Goal: Task Accomplishment & Management: Manage account settings

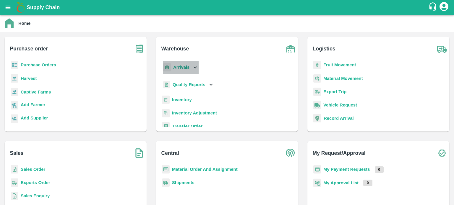
click at [192, 69] on icon at bounding box center [195, 67] width 6 height 6
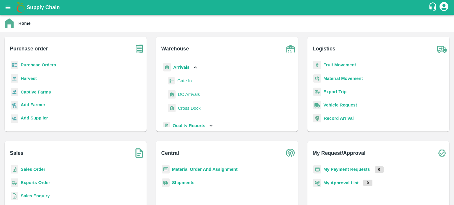
click at [189, 98] on link "DC Arrivals" at bounding box center [189, 94] width 22 height 9
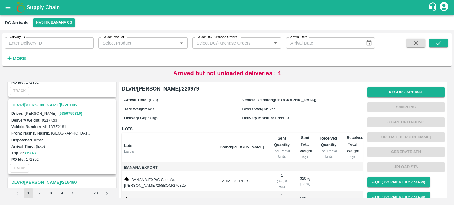
scroll to position [1207, 0]
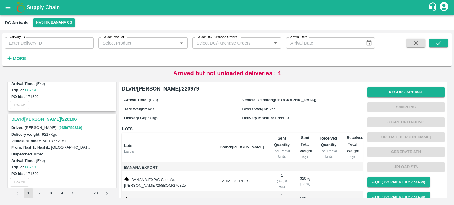
click at [44, 116] on h3 "DLVR/[PERSON_NAME]/220106" at bounding box center [62, 120] width 103 height 8
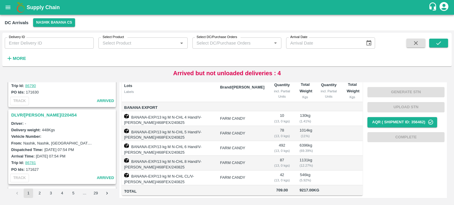
scroll to position [1055, 0]
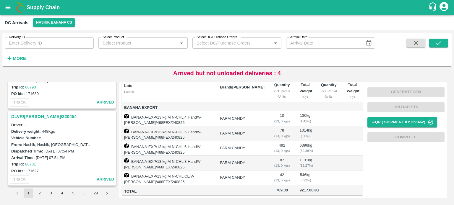
click at [39, 113] on h3 "DLVR/NASH/220454" at bounding box center [62, 117] width 103 height 8
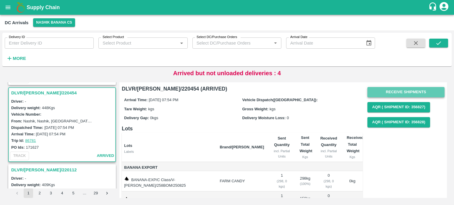
click at [399, 94] on button "Receive Shipments" at bounding box center [405, 92] width 77 height 10
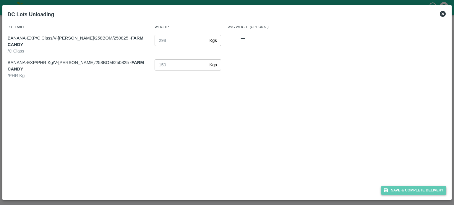
click at [413, 193] on button "Save & Complete Delivery" at bounding box center [414, 190] width 66 height 9
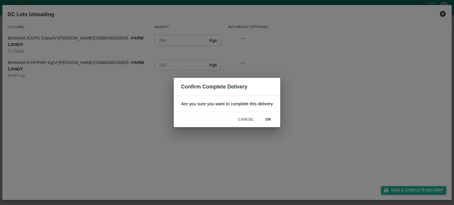
click at [266, 118] on button "ok" at bounding box center [268, 120] width 19 height 10
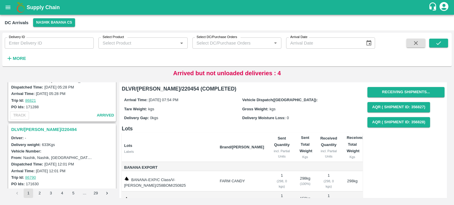
scroll to position [961, 0]
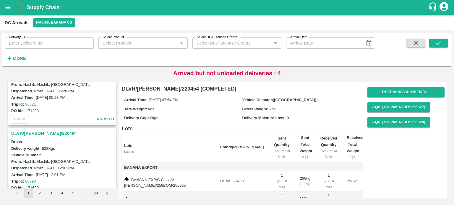
click at [30, 130] on h3 "DLVR/NASH/220494" at bounding box center [62, 134] width 103 height 8
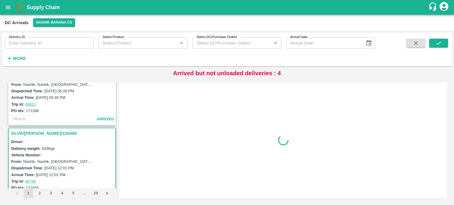
scroll to position [1002, 0]
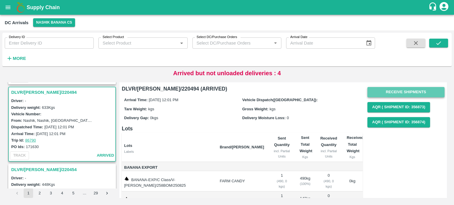
click at [418, 89] on button "Receive Shipments" at bounding box center [405, 92] width 77 height 10
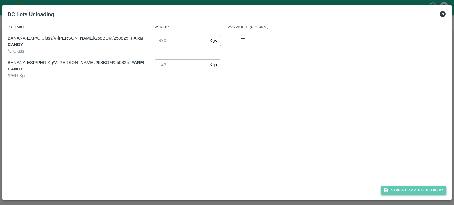
click at [415, 191] on button "Save & Complete Delivery" at bounding box center [414, 190] width 66 height 9
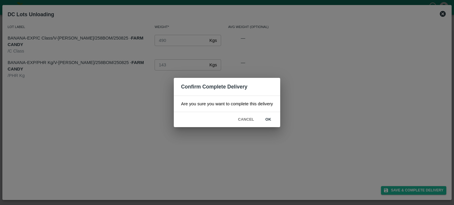
click at [269, 118] on button "ok" at bounding box center [268, 120] width 19 height 10
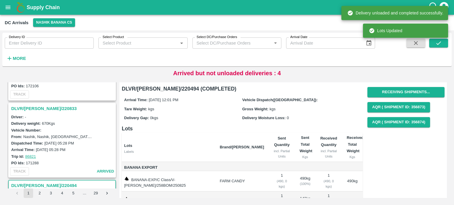
scroll to position [898, 0]
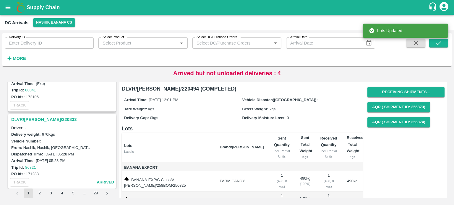
click at [35, 109] on div "DLVR/NASH/220979 Driver: Dinesh Patil - ( 8805948031 ) Delivery weight: 433 Kgs…" at bounding box center [62, 135] width 110 height 106
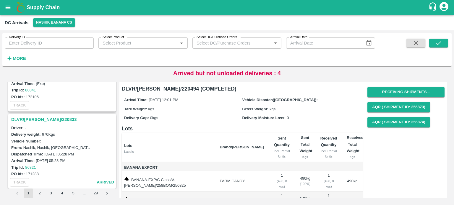
click at [35, 116] on h3 "DLVR/NASH/220833" at bounding box center [62, 120] width 103 height 8
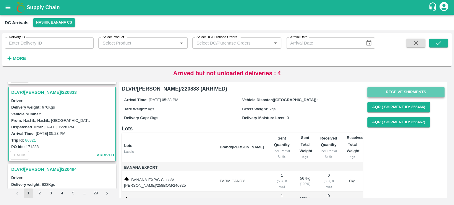
click at [394, 95] on button "Receive Shipments" at bounding box center [405, 92] width 77 height 10
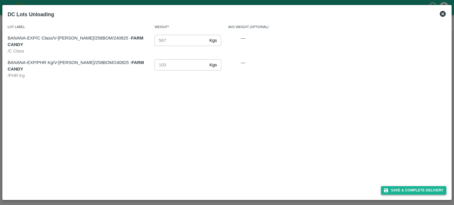
click at [418, 191] on button "Save & Complete Delivery" at bounding box center [414, 190] width 66 height 9
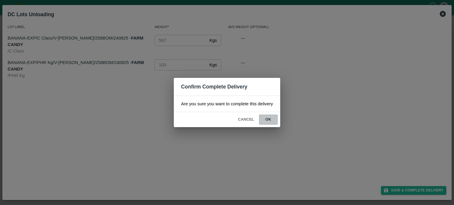
click at [269, 119] on button "ok" at bounding box center [268, 120] width 19 height 10
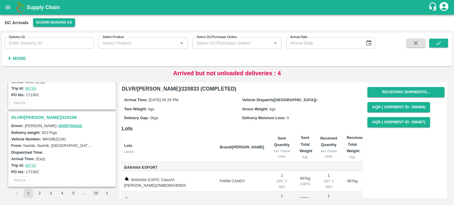
scroll to position [1218, 0]
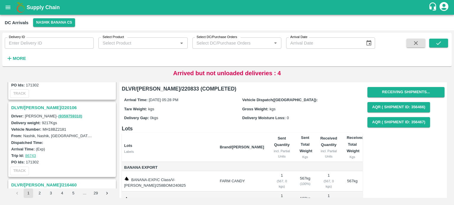
click at [38, 104] on h3 "DLVR/[PERSON_NAME]/220106" at bounding box center [62, 108] width 103 height 8
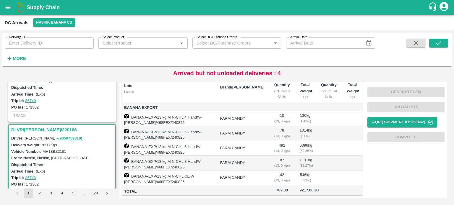
scroll to position [1193, 0]
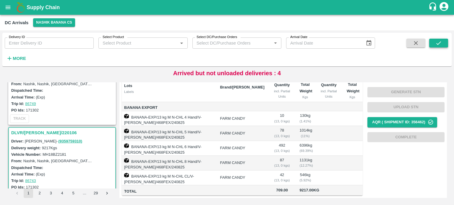
click at [438, 45] on icon "submit" at bounding box center [438, 43] width 5 height 4
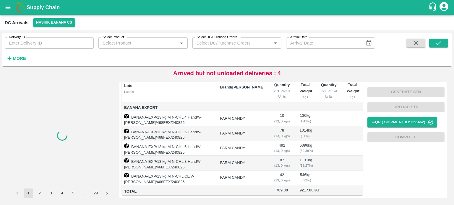
scroll to position [0, 0]
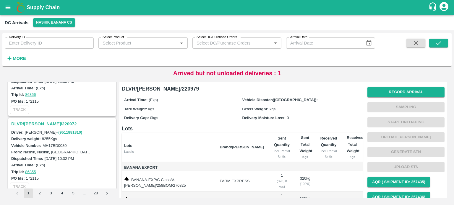
scroll to position [322, 0]
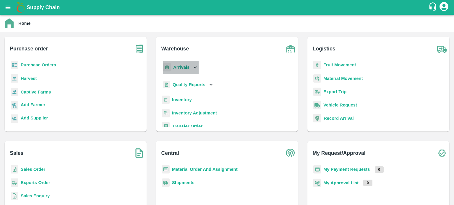
click at [194, 65] on icon at bounding box center [195, 67] width 6 height 6
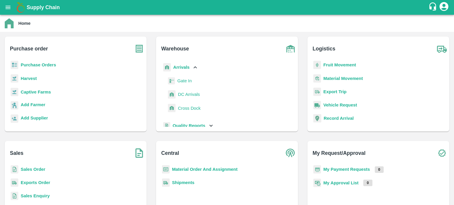
click at [189, 97] on span "DC Arrivals" at bounding box center [189, 94] width 22 height 6
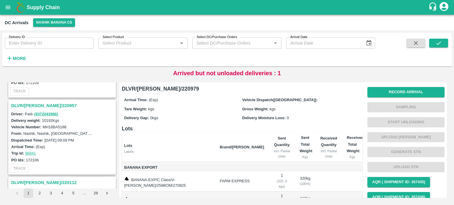
scroll to position [825, 0]
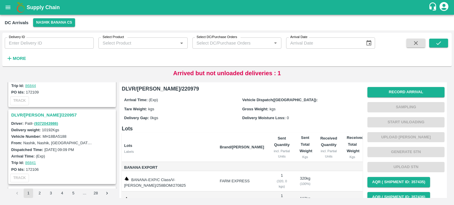
click at [42, 111] on h3 "DLVR/[PERSON_NAME]/220957" at bounding box center [62, 115] width 103 height 8
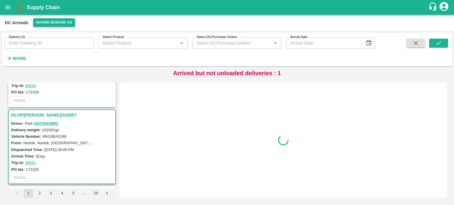
scroll to position [848, 0]
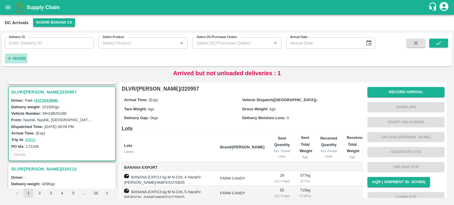
click at [20, 57] on strong "More" at bounding box center [19, 58] width 13 height 5
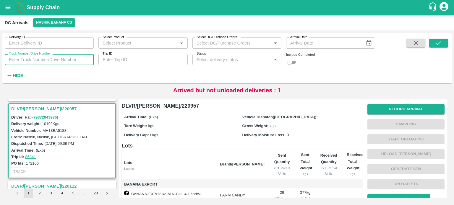
click at [38, 56] on input "Truck Number/Drive Number" at bounding box center [49, 59] width 89 height 11
type input "0475"
click at [292, 64] on input "checkbox" at bounding box center [289, 62] width 21 height 7
checkbox input "true"
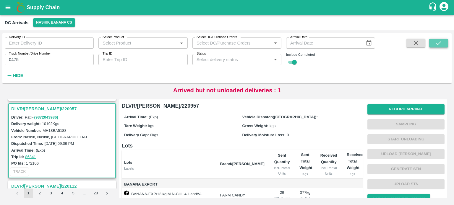
click at [433, 45] on button "submit" at bounding box center [438, 43] width 19 height 9
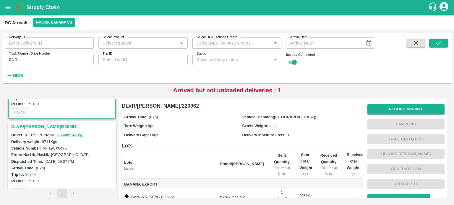
scroll to position [61, 0]
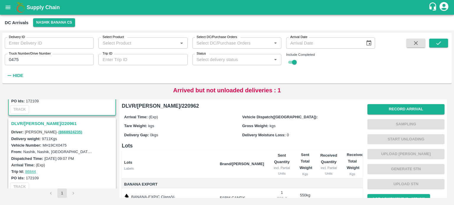
click at [26, 124] on h3 "DLVR/[PERSON_NAME]/220961" at bounding box center [62, 124] width 103 height 8
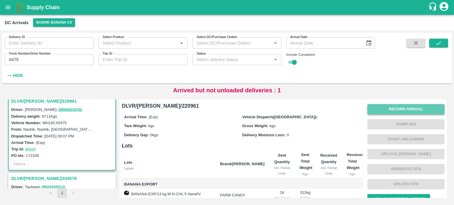
click at [396, 108] on button "Record Arrival" at bounding box center [405, 109] width 77 height 10
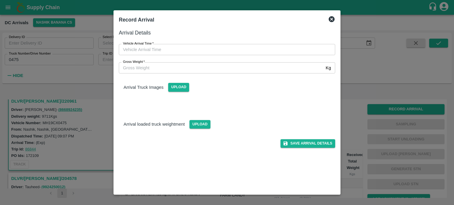
type input "DD/MM/YYYY hh:mm aa"
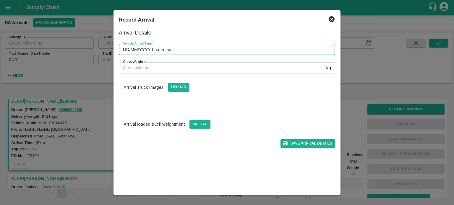
click at [263, 50] on input "DD/MM/YYYY hh:mm aa" at bounding box center [225, 49] width 212 height 11
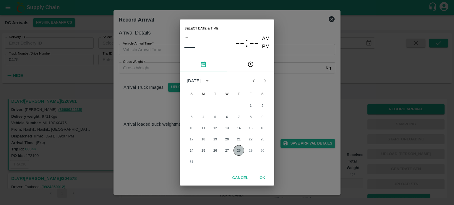
click at [240, 150] on button "28" at bounding box center [238, 150] width 11 height 11
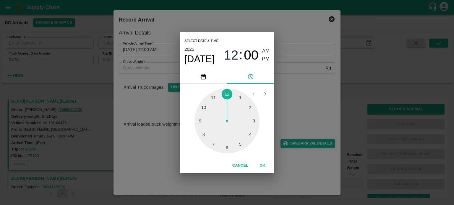
click at [242, 145] on div at bounding box center [226, 121] width 65 height 65
click at [204, 108] on div at bounding box center [226, 121] width 65 height 65
type input "[DATE] 05:50 AM"
click at [321, 90] on div "Select date & time [DATE] 05 : 50 AM PM 05 10 15 20 25 30 35 40 45 50 55 00 Can…" at bounding box center [227, 102] width 454 height 205
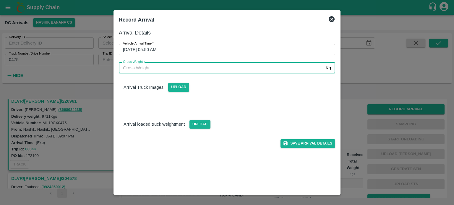
click at [142, 67] on input "Gross Weight   *" at bounding box center [221, 67] width 204 height 11
type input "16835"
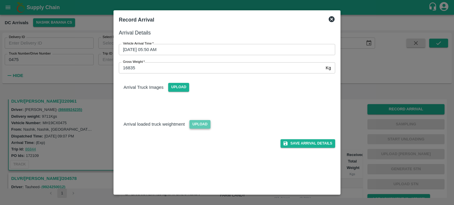
click at [195, 125] on span "Upload" at bounding box center [199, 124] width 21 height 9
click at [0, 0] on input "Upload" at bounding box center [0, 0] width 0 height 0
click at [175, 91] on span "Upload" at bounding box center [178, 87] width 21 height 9
click at [0, 0] on input "Upload" at bounding box center [0, 0] width 0 height 0
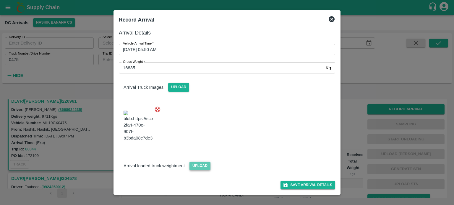
click at [199, 170] on span "Upload" at bounding box center [199, 166] width 21 height 9
click at [0, 0] on input "Upload" at bounding box center [0, 0] width 0 height 0
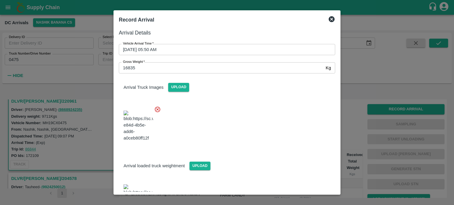
scroll to position [69, 0]
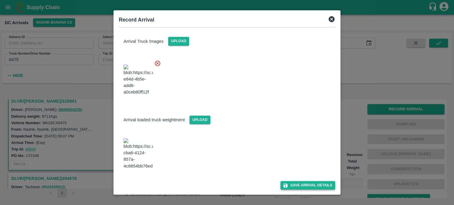
click at [306, 185] on button "Save Arrival Details" at bounding box center [307, 185] width 55 height 9
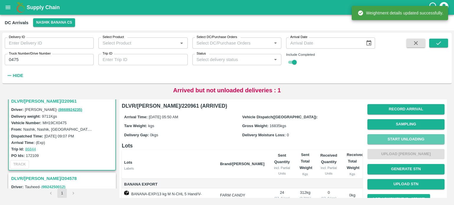
click at [407, 139] on button "Start Unloading" at bounding box center [405, 139] width 77 height 10
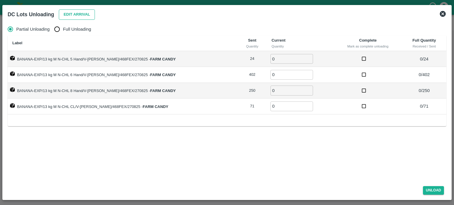
click at [87, 18] on button "Edit Arrival" at bounding box center [77, 14] width 36 height 10
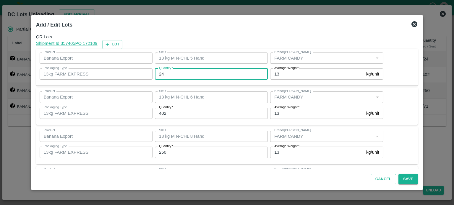
click at [162, 76] on input "24" at bounding box center [211, 74] width 113 height 11
type input "26"
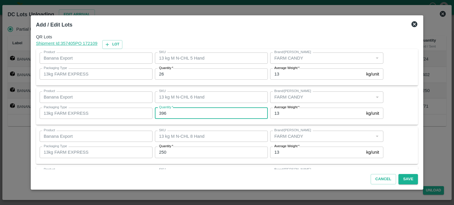
type input "396"
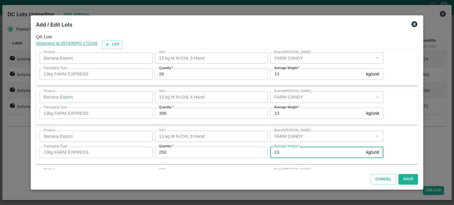
scroll to position [38, 0]
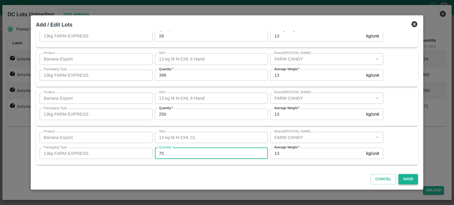
type input "75"
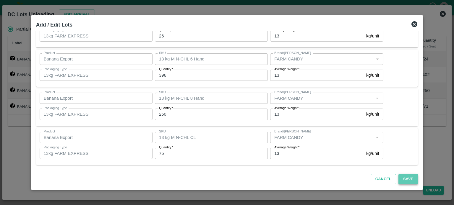
click at [401, 176] on button "Save" at bounding box center [407, 179] width 19 height 10
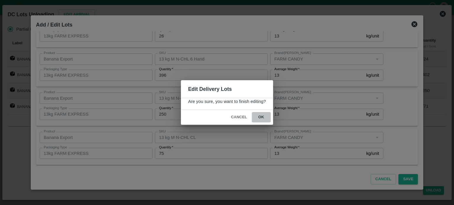
click at [261, 116] on button "ok" at bounding box center [261, 117] width 19 height 10
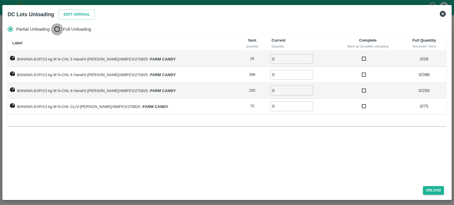
click at [58, 30] on input "Full Unloading" at bounding box center [57, 29] width 12 height 12
radio input "true"
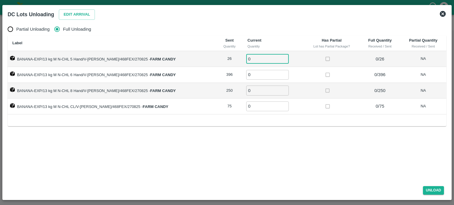
click at [247, 61] on input "0" at bounding box center [267, 59] width 43 height 10
type input "26"
type input "396"
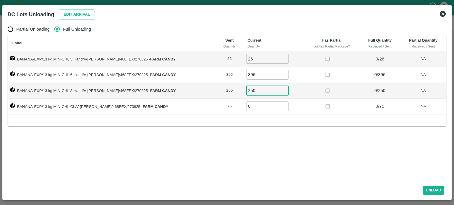
type input "250"
type input "75"
click at [432, 188] on button "Unload" at bounding box center [433, 190] width 21 height 9
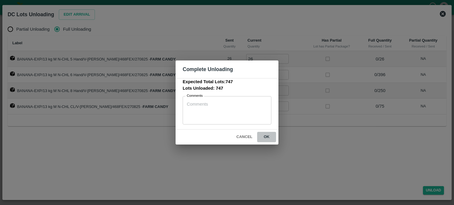
click at [264, 138] on button "ok" at bounding box center [266, 137] width 19 height 10
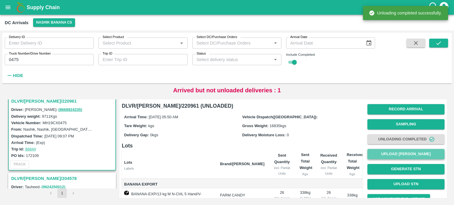
click at [402, 158] on button "Upload [PERSON_NAME]" at bounding box center [405, 154] width 77 height 10
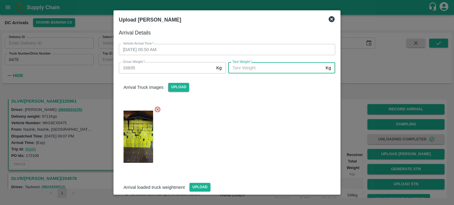
click at [272, 68] on input "[PERSON_NAME]   *" at bounding box center [275, 67] width 95 height 11
type input "6160"
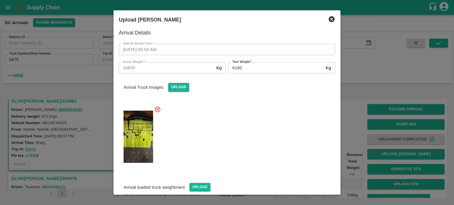
click at [268, 136] on div at bounding box center [224, 135] width 221 height 68
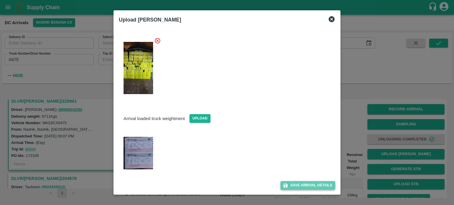
click at [311, 186] on button "Save Arrival Details" at bounding box center [307, 185] width 55 height 9
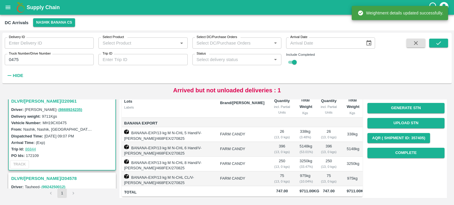
scroll to position [66, 0]
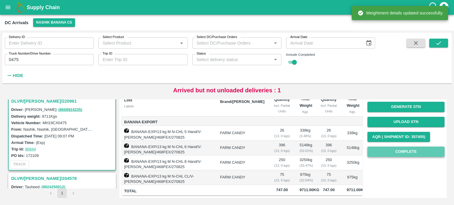
click at [400, 147] on button "Complete" at bounding box center [405, 152] width 77 height 10
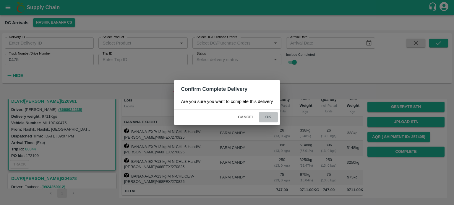
click at [267, 117] on button "ok" at bounding box center [268, 117] width 19 height 10
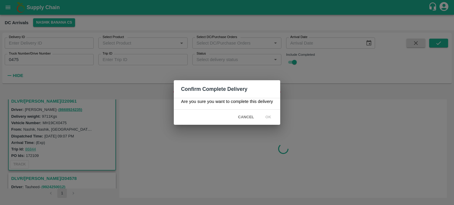
scroll to position [0, 0]
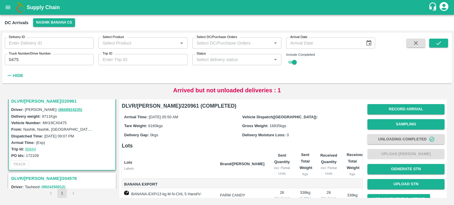
click at [14, 57] on input "0475" at bounding box center [49, 59] width 89 height 11
click at [435, 40] on icon "submit" at bounding box center [438, 43] width 6 height 6
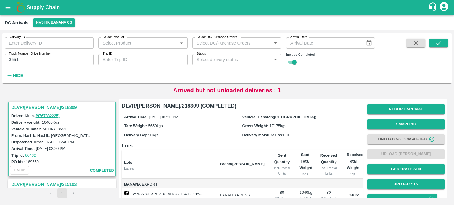
click at [13, 58] on input "3551" at bounding box center [49, 59] width 89 height 11
type input "0078"
drag, startPoint x: 13, startPoint y: 58, endPoint x: 441, endPoint y: 45, distance: 428.6
click at [441, 45] on icon "submit" at bounding box center [438, 43] width 6 height 6
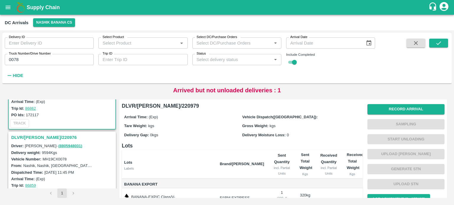
scroll to position [47, 0]
click at [38, 138] on h3 "DLVR/[PERSON_NAME]/220976" at bounding box center [62, 138] width 103 height 8
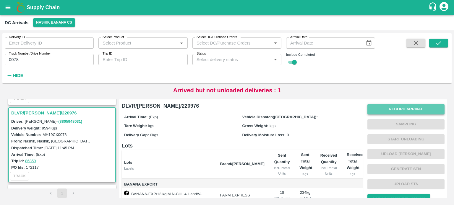
click at [396, 111] on button "Record Arrival" at bounding box center [405, 109] width 77 height 10
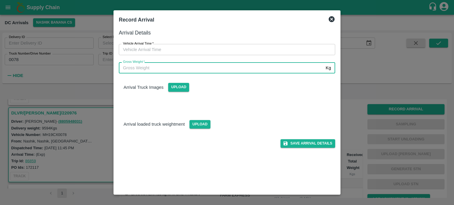
click at [225, 70] on input "Gross Weight   *" at bounding box center [221, 67] width 204 height 11
type input "16620"
type input "DD/MM/YYYY hh:mm aa"
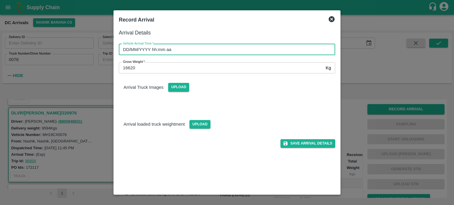
click at [232, 47] on input "DD/MM/YYYY hh:mm aa" at bounding box center [225, 49] width 212 height 11
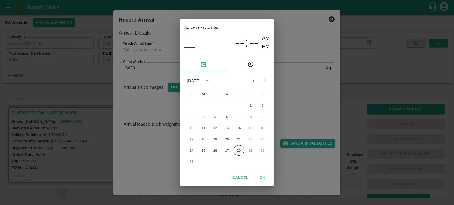
click at [240, 153] on button "28" at bounding box center [238, 150] width 11 height 11
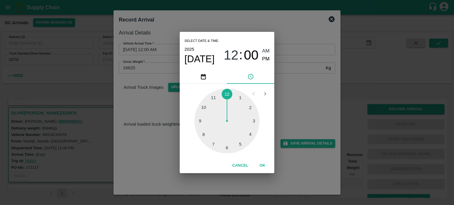
click at [201, 122] on div at bounding box center [226, 121] width 65 height 65
type input "[DATE] 09:45 AM"
click at [286, 103] on div "Select date & time [DATE] 09 : 45 AM PM 05 10 15 20 25 30 35 40 45 50 55 00 Can…" at bounding box center [227, 102] width 454 height 205
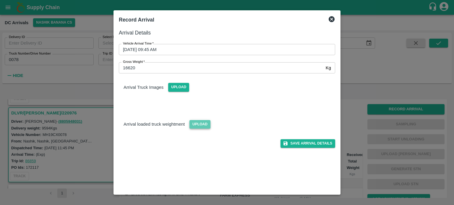
click at [201, 123] on span "Upload" at bounding box center [199, 124] width 21 height 9
click at [0, 0] on input "Upload" at bounding box center [0, 0] width 0 height 0
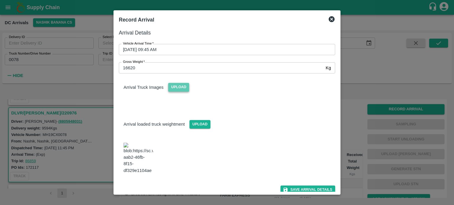
click at [181, 87] on span "Upload" at bounding box center [178, 87] width 21 height 9
click at [0, 0] on input "Upload" at bounding box center [0, 0] width 0 height 0
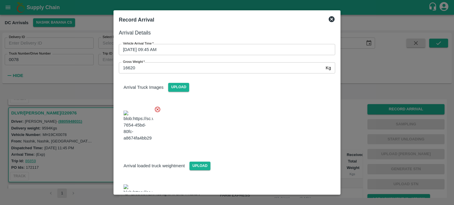
scroll to position [47, 0]
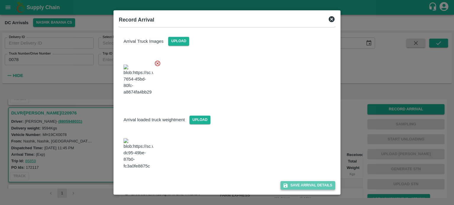
click at [304, 185] on button "Save Arrival Details" at bounding box center [307, 185] width 55 height 9
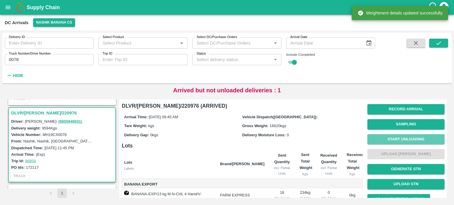
click at [402, 141] on button "Start Unloading" at bounding box center [405, 139] width 77 height 10
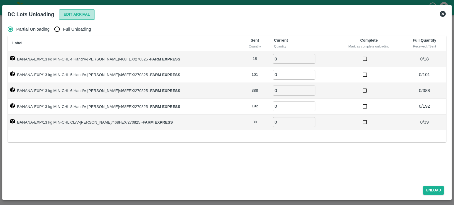
click at [81, 14] on button "Edit Arrival" at bounding box center [77, 14] width 36 height 10
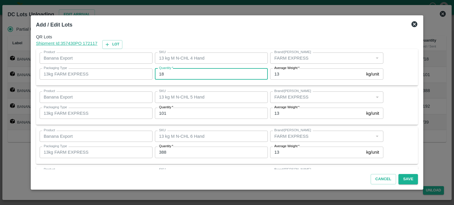
click at [163, 73] on input "18" at bounding box center [211, 74] width 113 height 11
type input "5"
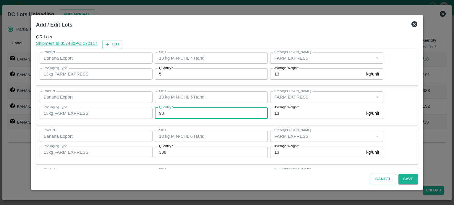
type input "98"
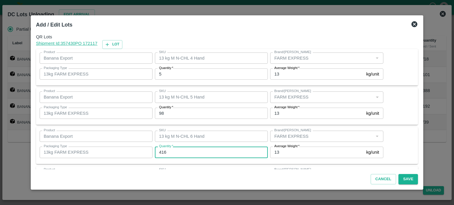
type input "416"
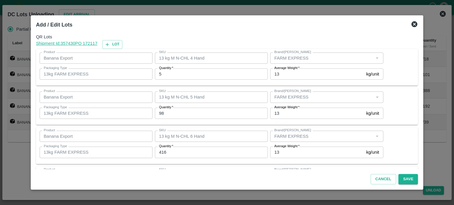
scroll to position [77, 0]
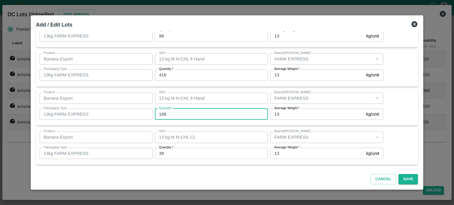
type input "189"
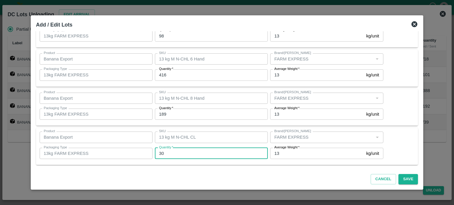
type input "30"
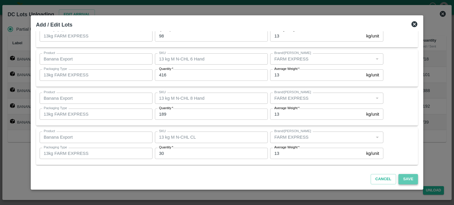
click at [401, 180] on button "Save" at bounding box center [407, 179] width 19 height 10
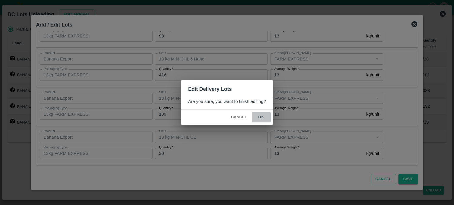
click at [261, 117] on button "ok" at bounding box center [261, 117] width 19 height 10
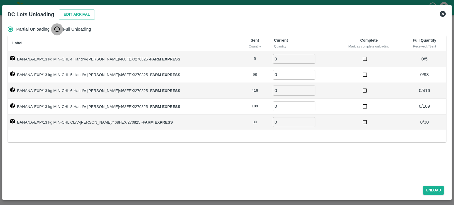
click at [60, 32] on input "Full Unloading" at bounding box center [57, 29] width 12 height 12
radio input "true"
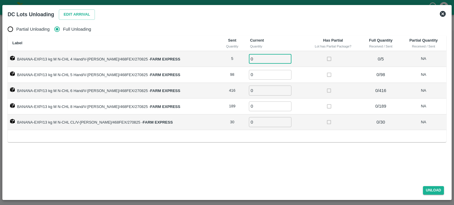
click at [250, 61] on input "0" at bounding box center [270, 59] width 43 height 10
type input "5"
type input "98"
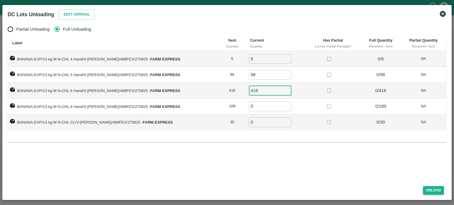
type input "416"
type input "189"
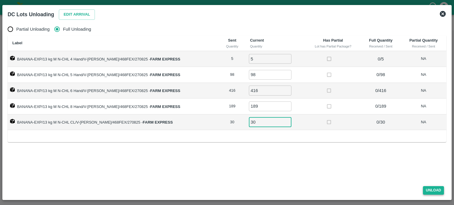
type input "30"
click at [437, 194] on button "Unload" at bounding box center [433, 190] width 21 height 9
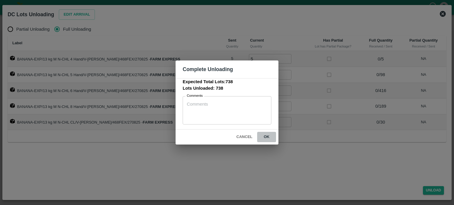
click at [266, 137] on button "ok" at bounding box center [266, 137] width 19 height 10
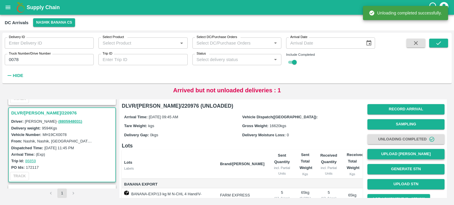
click at [386, 152] on button "Upload [PERSON_NAME]" at bounding box center [405, 154] width 77 height 10
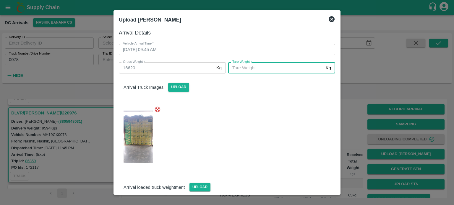
click at [282, 65] on input "[PERSON_NAME]   *" at bounding box center [275, 67] width 95 height 11
type input "6175"
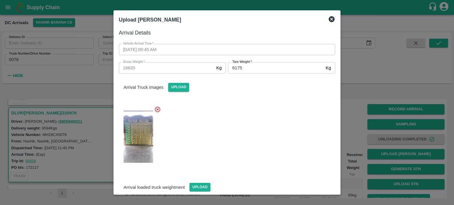
click at [282, 132] on div at bounding box center [224, 135] width 221 height 68
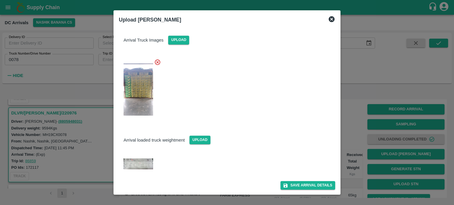
scroll to position [47, 0]
click at [300, 185] on button "Save Arrival Details" at bounding box center [307, 185] width 55 height 9
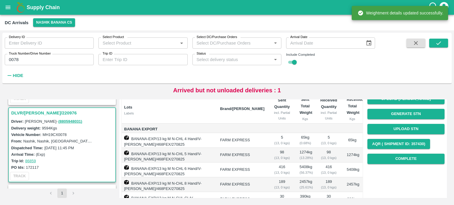
scroll to position [57, 0]
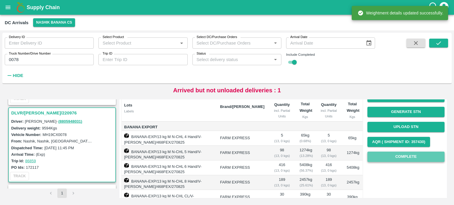
click at [401, 159] on button "Complete" at bounding box center [405, 157] width 77 height 10
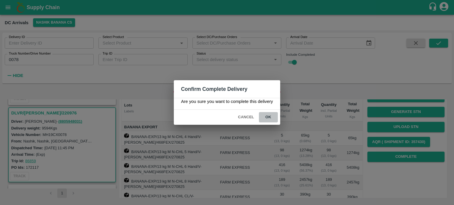
click at [268, 118] on button "ok" at bounding box center [268, 117] width 19 height 10
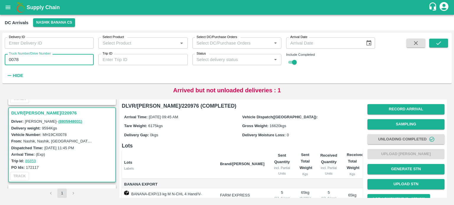
click at [14, 61] on input "0078" at bounding box center [49, 59] width 89 height 11
type input "0080"
click at [438, 45] on icon "submit" at bounding box center [438, 43] width 6 height 6
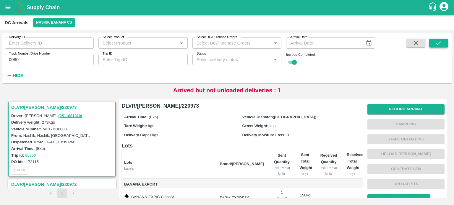
click at [438, 45] on icon "submit" at bounding box center [438, 43] width 6 height 6
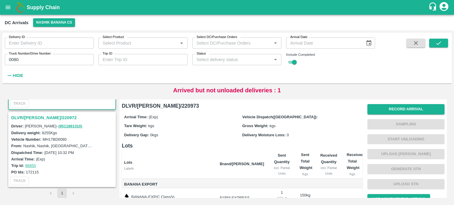
scroll to position [67, 0]
click at [32, 117] on h3 "DLVR/[PERSON_NAME]/220972" at bounding box center [62, 117] width 103 height 8
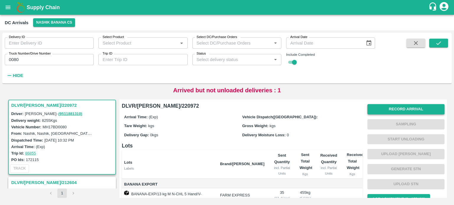
click at [388, 110] on button "Record Arrival" at bounding box center [405, 109] width 77 height 10
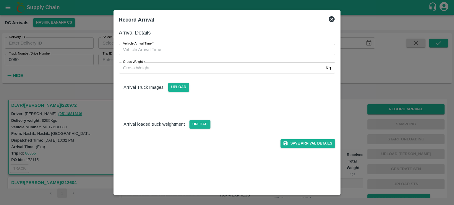
type input "DD/MM/YYYY hh:mm aa"
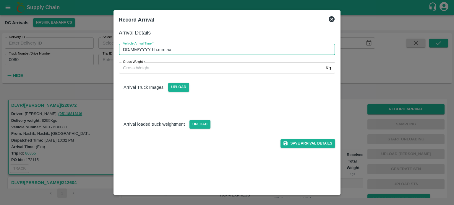
click at [267, 48] on input "DD/MM/YYYY hh:mm aa" at bounding box center [225, 49] width 212 height 11
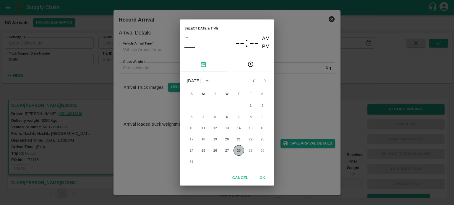
click at [238, 149] on button "28" at bounding box center [238, 150] width 11 height 11
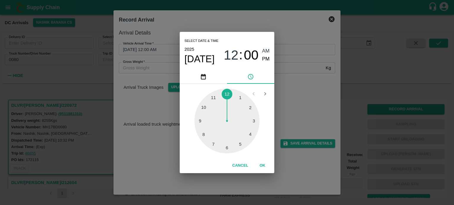
click at [251, 120] on div at bounding box center [226, 121] width 65 height 65
type input "[DATE] 03:00 AM"
click at [300, 110] on div "Select date & time [DATE] 03 : 00 AM PM 05 10 15 20 25 30 35 40 45 50 55 00 Can…" at bounding box center [227, 102] width 454 height 205
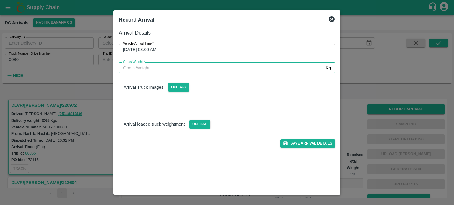
click at [146, 69] on input "Gross Weight   *" at bounding box center [221, 67] width 204 height 11
type input "14515"
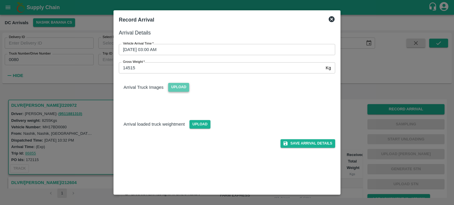
click at [180, 87] on span "Upload" at bounding box center [178, 87] width 21 height 9
click at [0, 0] on input "Upload" at bounding box center [0, 0] width 0 height 0
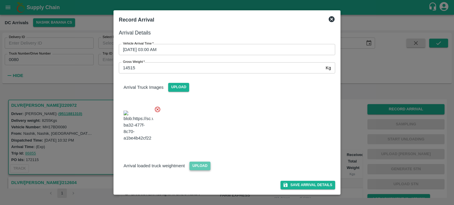
click at [197, 170] on span "Upload" at bounding box center [199, 166] width 21 height 9
click at [0, 0] on input "Upload" at bounding box center [0, 0] width 0 height 0
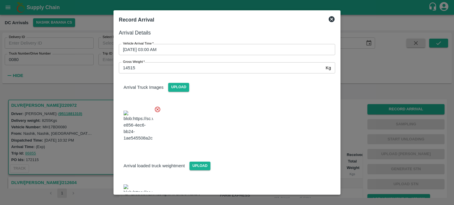
click at [252, 113] on div at bounding box center [224, 124] width 221 height 46
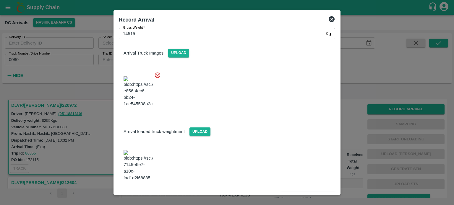
click at [305, 193] on button "Save Arrival Details" at bounding box center [307, 197] width 55 height 9
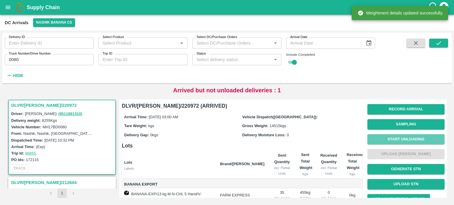
click at [402, 140] on button "Start Unloading" at bounding box center [405, 139] width 77 height 10
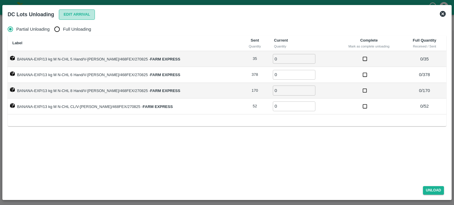
click at [72, 11] on button "Edit Arrival" at bounding box center [77, 14] width 36 height 10
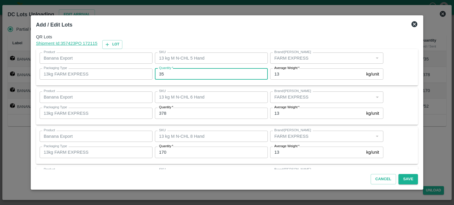
click at [163, 74] on input "35" at bounding box center [211, 74] width 113 height 11
type input "34"
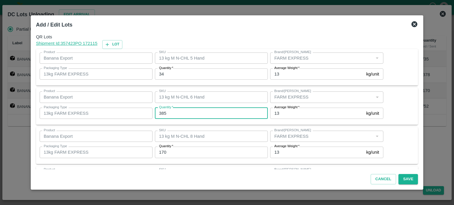
type input "385"
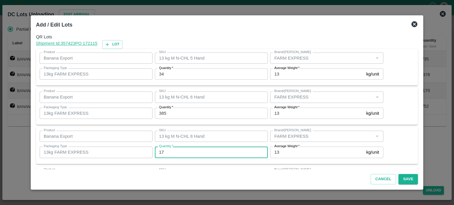
type input "170"
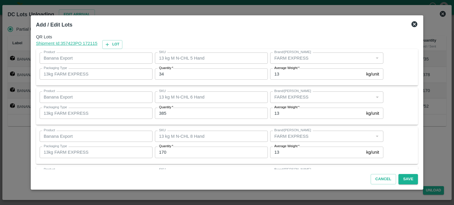
scroll to position [38, 0]
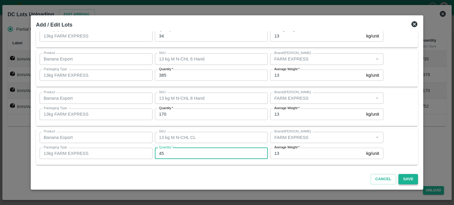
type input "45"
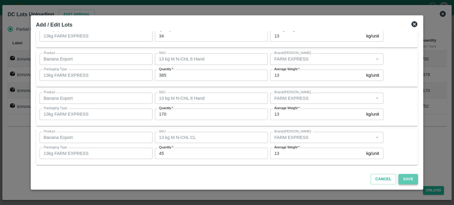
click at [401, 179] on button "Save" at bounding box center [407, 179] width 19 height 10
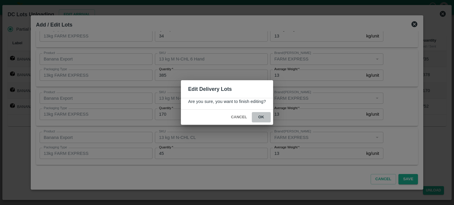
click at [261, 117] on button "ok" at bounding box center [261, 117] width 19 height 10
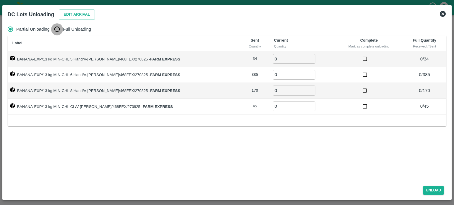
click at [57, 28] on input "Full Unloading" at bounding box center [57, 29] width 12 height 12
radio input "true"
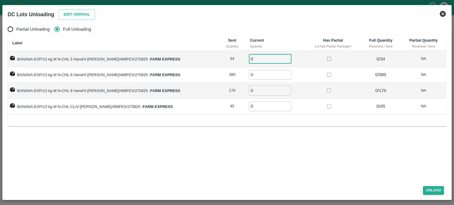
click at [254, 60] on input "0" at bounding box center [270, 59] width 43 height 10
type input "34"
type input "385"
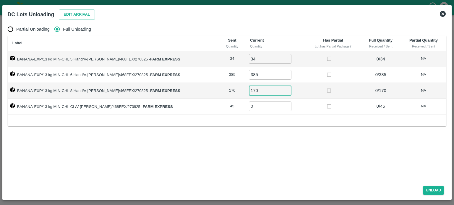
type input "170"
type input "45"
click at [432, 189] on button "Unload" at bounding box center [433, 190] width 21 height 9
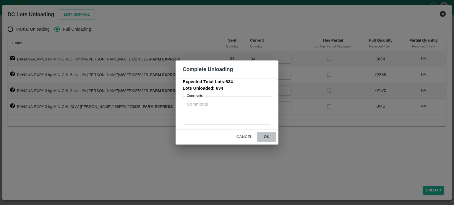
click at [265, 134] on button "ok" at bounding box center [266, 137] width 19 height 10
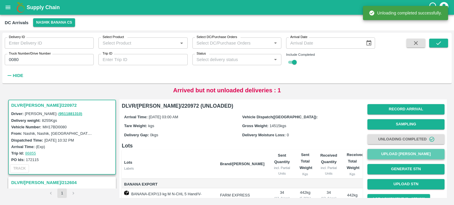
click at [402, 156] on button "Upload [PERSON_NAME]" at bounding box center [405, 154] width 77 height 10
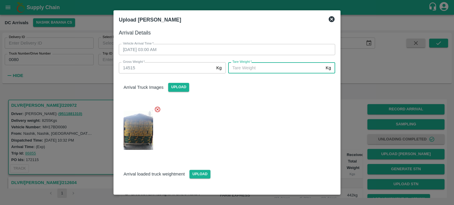
click at [254, 69] on input "[PERSON_NAME]   *" at bounding box center [275, 67] width 95 height 11
type input "5435"
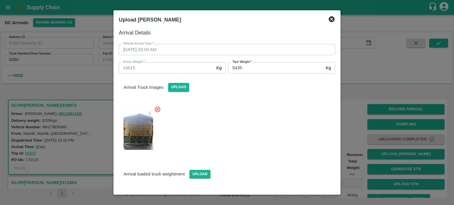
click at [255, 75] on div "Arrival Truck Images Upload" at bounding box center [227, 83] width 226 height 18
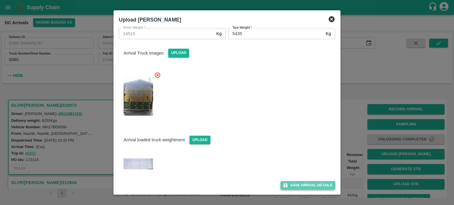
click at [299, 183] on button "Save Arrival Details" at bounding box center [307, 185] width 55 height 9
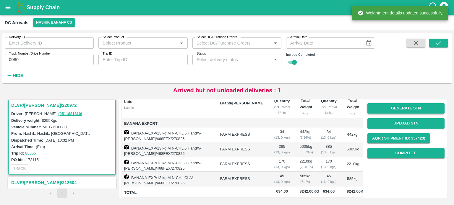
scroll to position [61, 0]
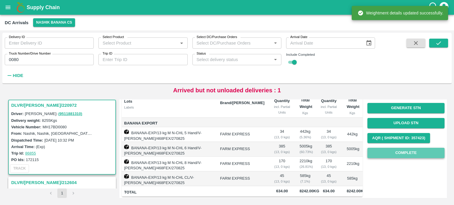
click at [405, 152] on button "Complete" at bounding box center [405, 153] width 77 height 10
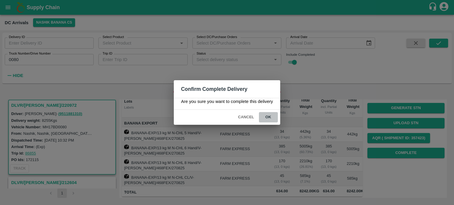
click at [266, 116] on button "ok" at bounding box center [268, 117] width 19 height 10
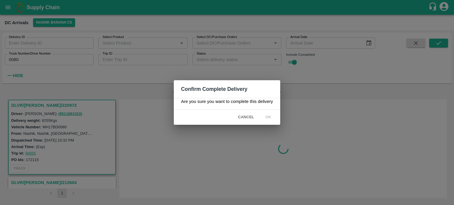
scroll to position [0, 0]
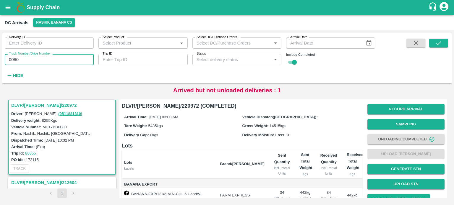
click at [14, 59] on input "0080" at bounding box center [49, 59] width 89 height 11
type input "3337"
click at [438, 42] on icon "submit" at bounding box center [438, 43] width 6 height 6
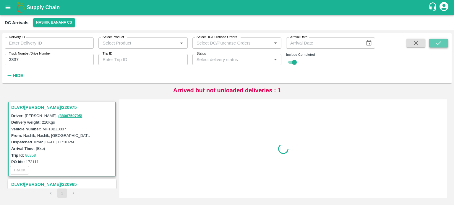
click at [438, 42] on icon "submit" at bounding box center [438, 43] width 6 height 6
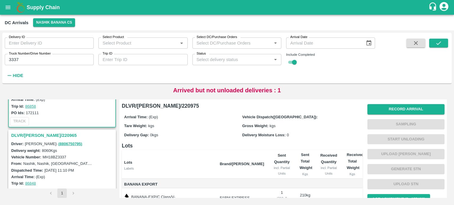
scroll to position [49, 0]
click at [40, 136] on h3 "DLVR/[PERSON_NAME]/220965" at bounding box center [62, 135] width 103 height 8
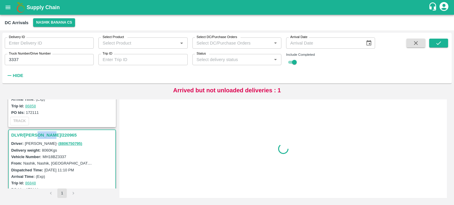
click at [40, 136] on div "DLVR/[PERSON_NAME]/220965 Driver: [PERSON_NAME] - ( 8806750795 ) Delivery weigh…" at bounding box center [62, 167] width 108 height 75
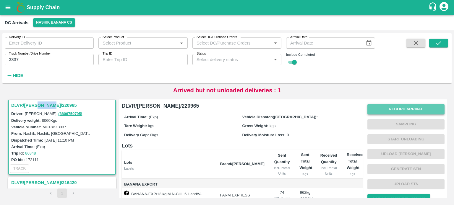
click at [407, 113] on button "Record Arrival" at bounding box center [405, 109] width 77 height 10
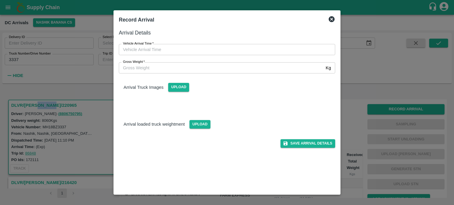
type input "DD/MM/YYYY hh:mm aa"
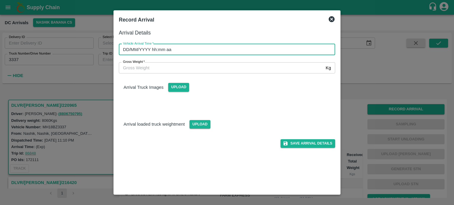
click at [255, 51] on input "DD/MM/YYYY hh:mm aa" at bounding box center [225, 49] width 212 height 11
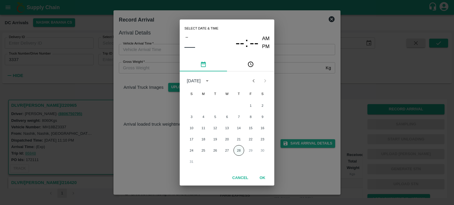
click at [236, 152] on button "28" at bounding box center [238, 150] width 11 height 11
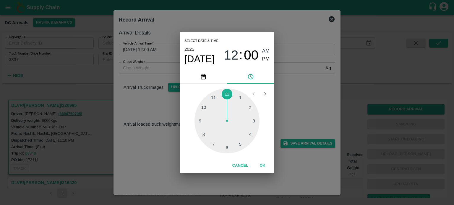
click at [213, 144] on div at bounding box center [226, 121] width 65 height 65
type input "[DATE] 07:00 AM"
click at [294, 101] on div "Select date & time [DATE] 07 : 00 AM PM 05 10 15 20 25 30 35 40 45 50 55 00 Can…" at bounding box center [227, 102] width 454 height 205
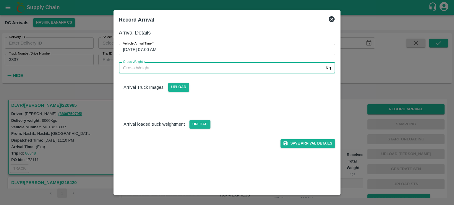
click at [157, 67] on input "Gross Weight   *" at bounding box center [221, 67] width 204 height 11
type input "15095"
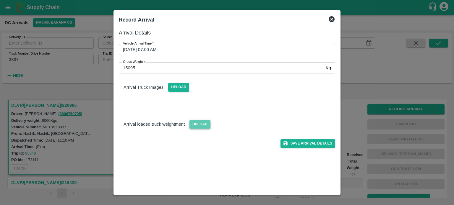
click at [200, 123] on span "Upload" at bounding box center [199, 124] width 21 height 9
click at [0, 0] on input "Upload" at bounding box center [0, 0] width 0 height 0
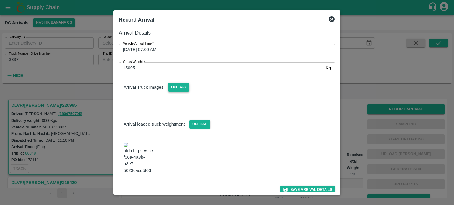
click at [181, 89] on span "Upload" at bounding box center [178, 87] width 21 height 9
click at [0, 0] on input "Upload" at bounding box center [0, 0] width 0 height 0
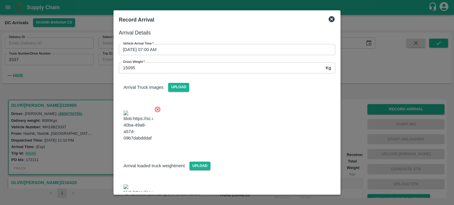
click at [250, 147] on div at bounding box center [224, 124] width 221 height 46
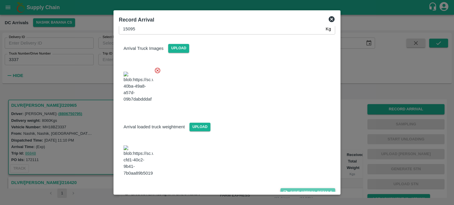
click at [304, 188] on button "Save Arrival Details" at bounding box center [307, 192] width 55 height 9
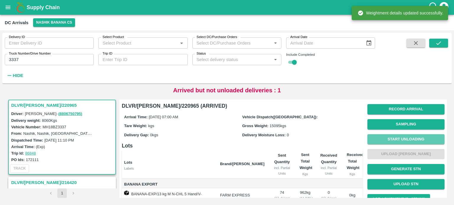
click at [406, 139] on button "Start Unloading" at bounding box center [405, 139] width 77 height 10
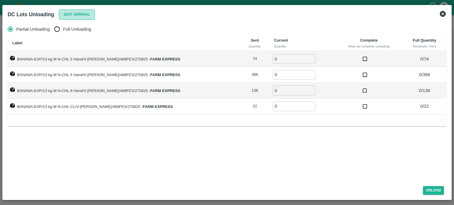
click at [76, 14] on button "Edit Arrival" at bounding box center [77, 14] width 36 height 10
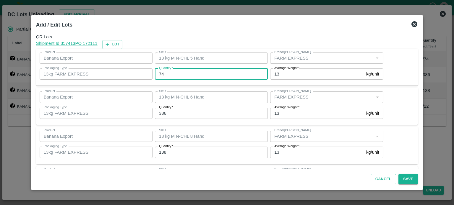
click at [162, 74] on input "74" at bounding box center [211, 74] width 113 height 11
type input "65"
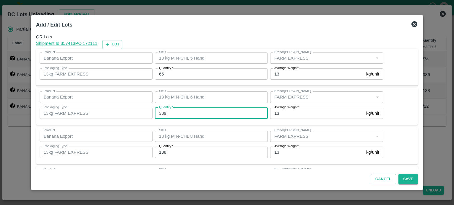
type input "389"
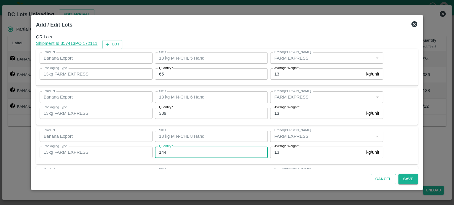
type input "144"
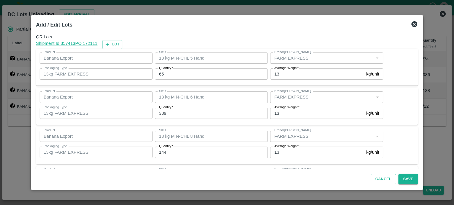
scroll to position [38, 0]
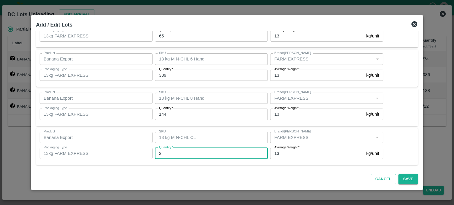
type input "22"
click at [399, 178] on button "Save" at bounding box center [407, 179] width 19 height 10
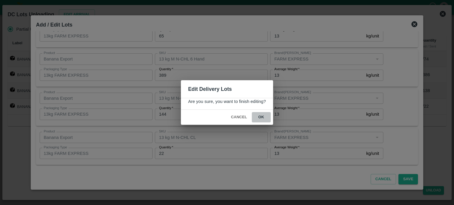
click at [261, 118] on button "ok" at bounding box center [261, 117] width 19 height 10
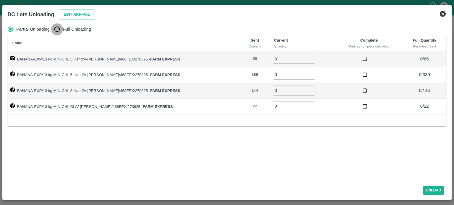
click at [58, 33] on input "Full Unloading" at bounding box center [57, 29] width 12 height 12
radio input "true"
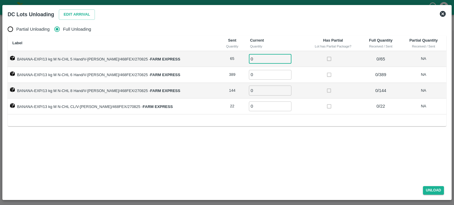
click at [249, 59] on input "0" at bounding box center [270, 59] width 43 height 10
type input "65"
type input "389"
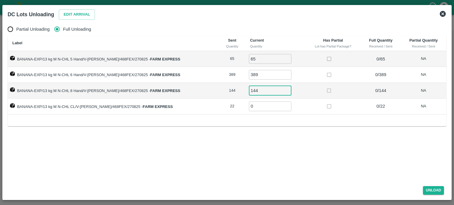
type input "144"
type input "22"
click at [435, 191] on button "Unload" at bounding box center [433, 190] width 21 height 9
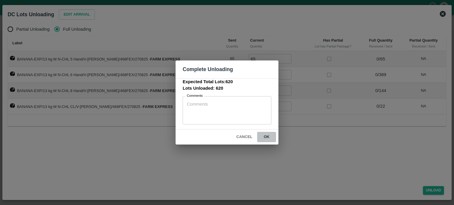
click at [266, 138] on button "ok" at bounding box center [266, 137] width 19 height 10
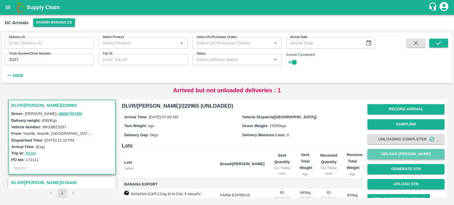
click at [405, 155] on button "Upload [PERSON_NAME]" at bounding box center [405, 154] width 77 height 10
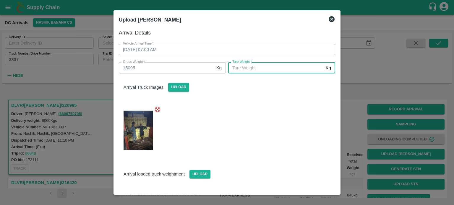
click at [258, 72] on input "[PERSON_NAME]   *" at bounding box center [275, 67] width 95 height 11
type input "6520"
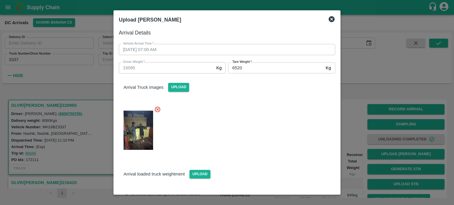
click at [256, 161] on div "Arrival loaded truck weightment Upload" at bounding box center [227, 170] width 226 height 18
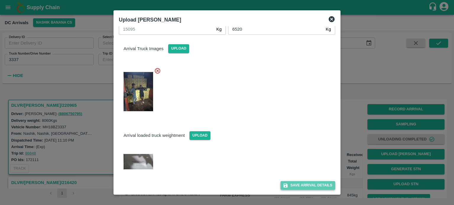
click at [307, 185] on button "Save Arrival Details" at bounding box center [307, 185] width 55 height 9
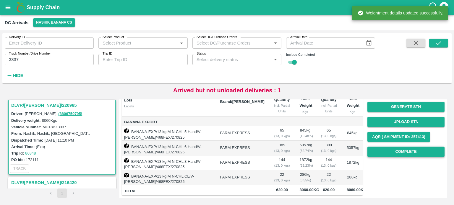
scroll to position [86, 0]
click at [403, 147] on button "Complete" at bounding box center [405, 152] width 77 height 10
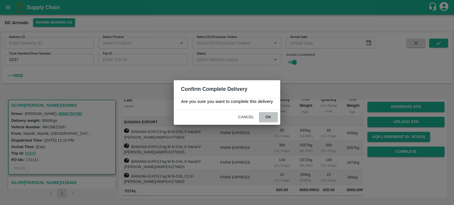
click at [266, 116] on button "ok" at bounding box center [268, 117] width 19 height 10
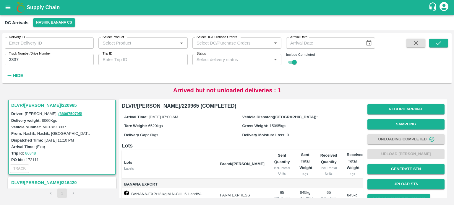
click at [13, 59] on input "3337" at bounding box center [49, 59] width 89 height 11
type input "5788"
click at [436, 43] on icon "submit" at bounding box center [438, 43] width 5 height 4
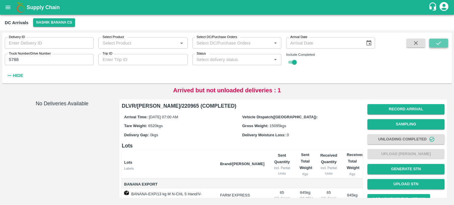
click at [442, 44] on button "submit" at bounding box center [438, 43] width 19 height 9
click at [412, 42] on icon "button" at bounding box center [415, 43] width 6 height 6
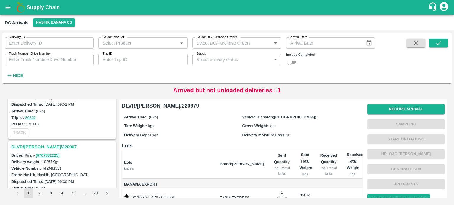
scroll to position [295, 0]
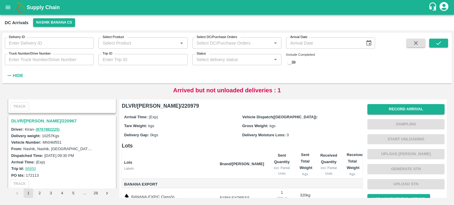
click at [35, 121] on h3 "DLVR/[PERSON_NAME]/220967" at bounding box center [62, 121] width 103 height 8
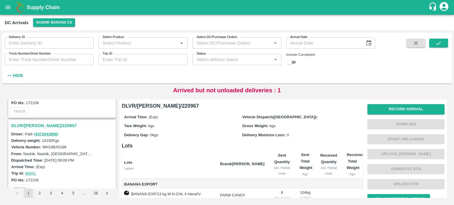
scroll to position [532, 0]
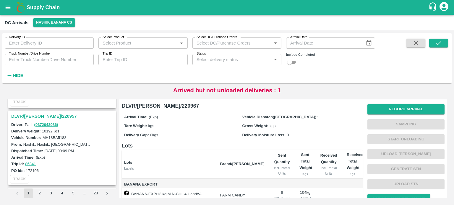
click at [38, 114] on h3 "DLVR/[PERSON_NAME]/220957" at bounding box center [62, 117] width 103 height 8
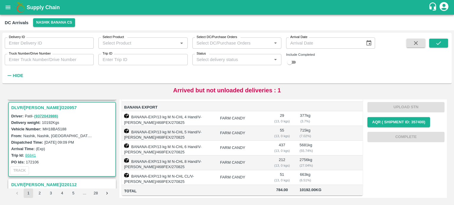
scroll to position [113, 0]
click at [24, 61] on input "Truck Number/Drive Number" at bounding box center [49, 59] width 89 height 11
click at [293, 62] on input "checkbox" at bounding box center [289, 62] width 21 height 7
checkbox input "true"
click at [54, 57] on input "Truck Number/Drive Number" at bounding box center [49, 59] width 89 height 11
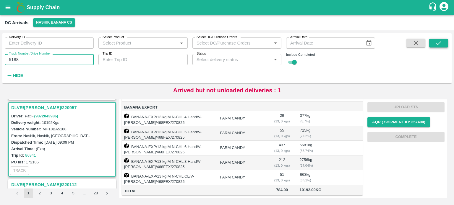
type input "5188"
click at [436, 42] on icon "submit" at bounding box center [438, 43] width 6 height 6
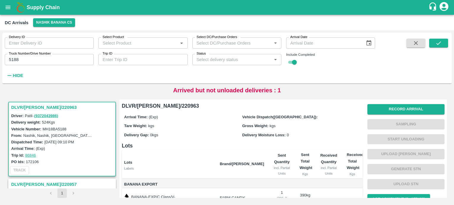
scroll to position [60, 0]
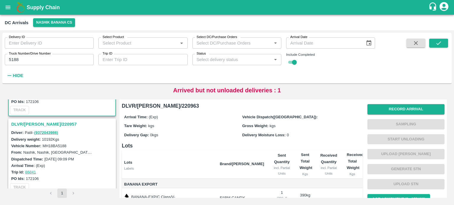
click at [34, 124] on h3 "DLVR/[PERSON_NAME]/220957" at bounding box center [62, 125] width 103 height 8
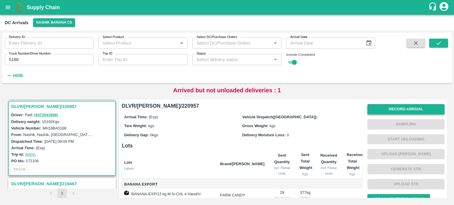
click at [386, 107] on button "Record Arrival" at bounding box center [405, 109] width 77 height 10
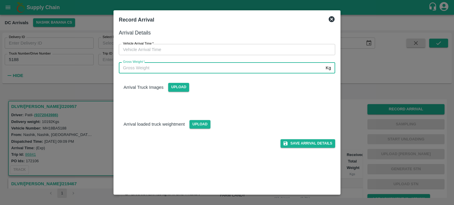
click at [238, 72] on input "Gross Weight   *" at bounding box center [221, 67] width 204 height 11
type input "16980"
type input "DD/MM/YYYY hh:mm aa"
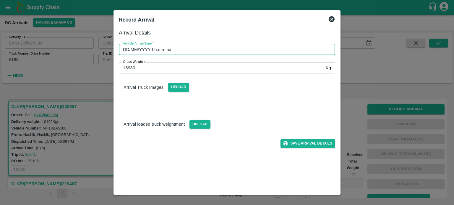
click at [236, 52] on input "DD/MM/YYYY hh:mm aa" at bounding box center [225, 49] width 212 height 11
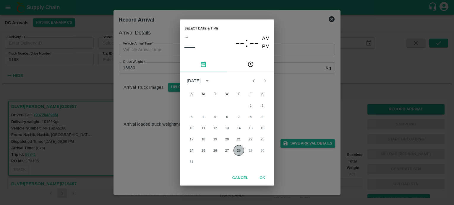
click at [238, 147] on button "28" at bounding box center [238, 150] width 11 height 11
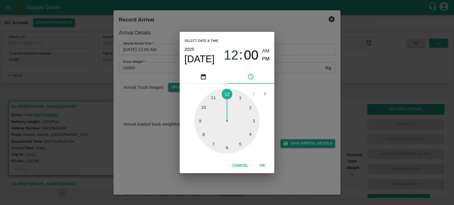
click at [200, 121] on div at bounding box center [226, 121] width 65 height 65
type input "[DATE] 09:00 AM"
click at [296, 96] on div "Select date & time [DATE] 09 : 00 AM PM 05 10 15 20 25 30 35 40 45 50 55 00 Can…" at bounding box center [227, 102] width 454 height 205
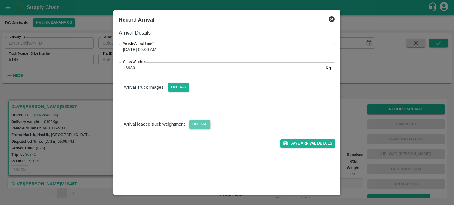
click at [202, 124] on span "Upload" at bounding box center [199, 124] width 21 height 9
click at [0, 0] on input "Upload" at bounding box center [0, 0] width 0 height 0
click at [180, 88] on span "Upload" at bounding box center [178, 87] width 21 height 9
click at [0, 0] on input "Upload" at bounding box center [0, 0] width 0 height 0
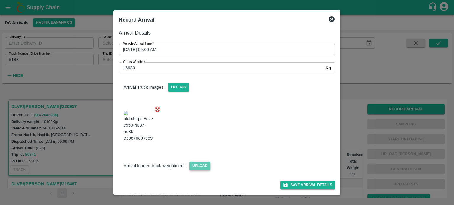
click at [195, 170] on span "Upload" at bounding box center [199, 166] width 21 height 9
click at [0, 0] on input "Upload" at bounding box center [0, 0] width 0 height 0
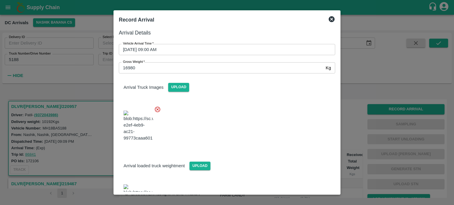
click at [255, 140] on div at bounding box center [224, 124] width 221 height 46
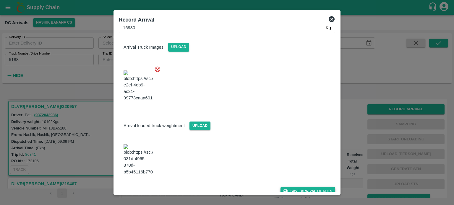
click at [308, 187] on button "Save Arrival Details" at bounding box center [307, 191] width 55 height 9
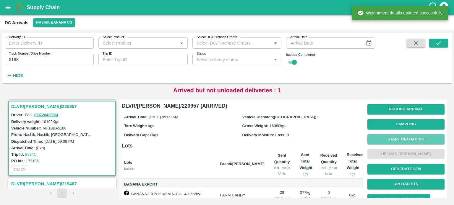
click at [396, 139] on button "Start Unloading" at bounding box center [405, 139] width 77 height 10
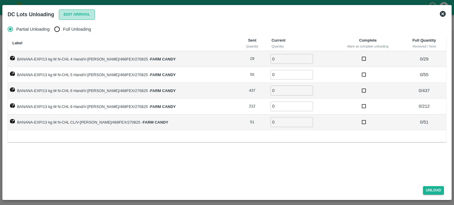
click at [69, 15] on button "Edit Arrival" at bounding box center [77, 14] width 36 height 10
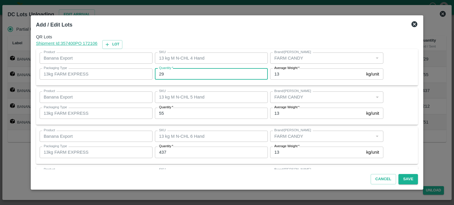
click at [162, 73] on input "29" at bounding box center [211, 74] width 113 height 11
type input "27"
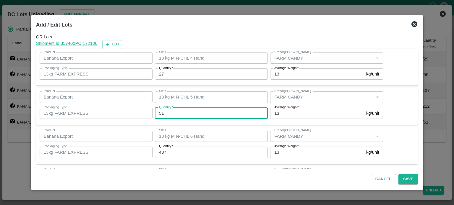
type input "51"
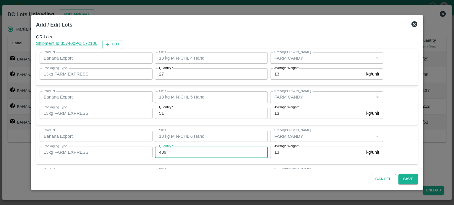
type input "439"
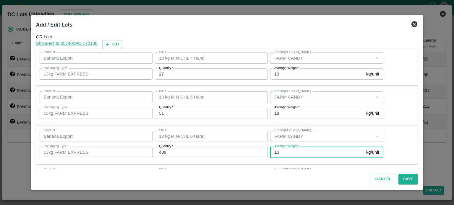
scroll to position [77, 0]
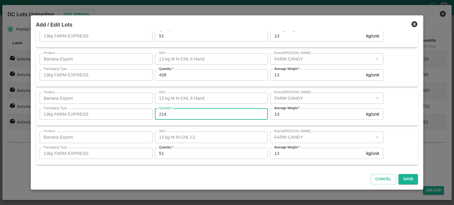
type input "214"
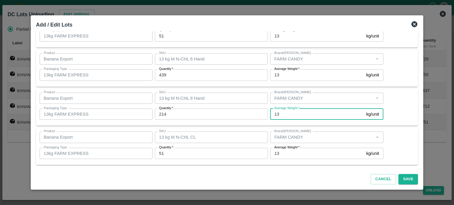
type input "5"
type input "13"
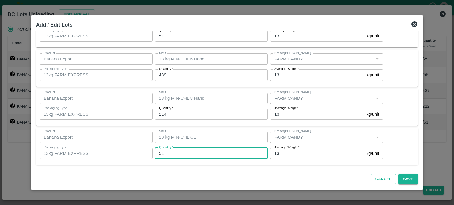
click at [172, 154] on input "51" at bounding box center [211, 153] width 113 height 11
type input "53"
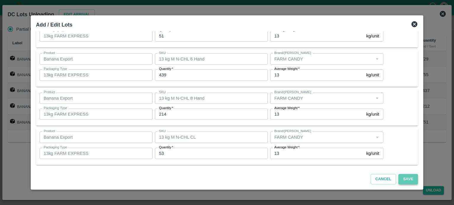
click at [403, 178] on button "Save" at bounding box center [407, 179] width 19 height 10
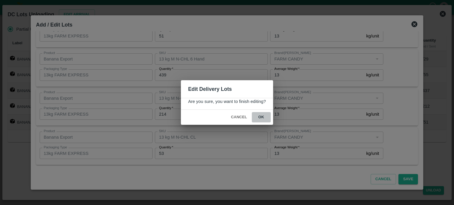
click at [260, 118] on button "ok" at bounding box center [261, 117] width 19 height 10
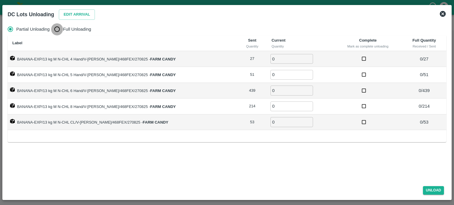
click at [59, 29] on input "Full Unloading" at bounding box center [57, 29] width 12 height 12
radio input "true"
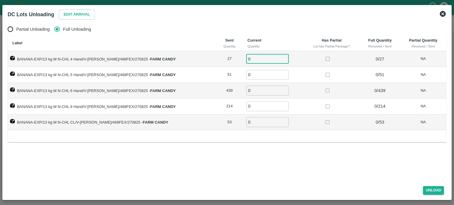
click at [248, 62] on input "0" at bounding box center [267, 59] width 43 height 10
type input "27"
type input "51"
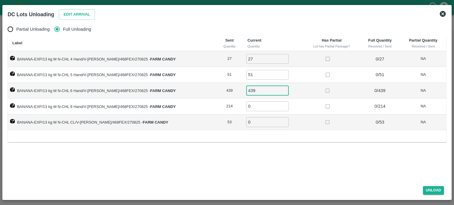
type input "439"
type input "214"
type input "53"
click at [428, 189] on button "Unload" at bounding box center [433, 190] width 21 height 9
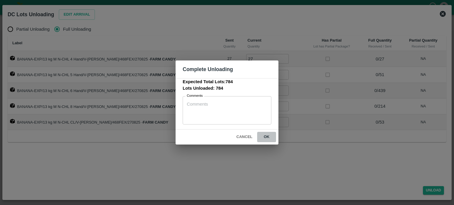
click at [266, 138] on button "ok" at bounding box center [266, 137] width 19 height 10
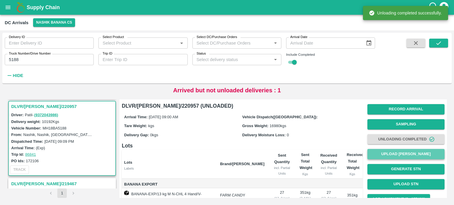
click at [404, 153] on button "Upload [PERSON_NAME]" at bounding box center [405, 154] width 77 height 10
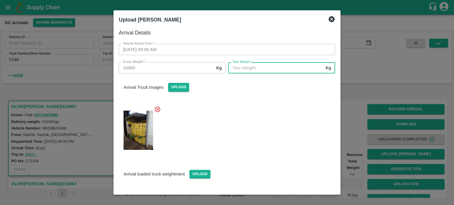
click at [279, 71] on input "[PERSON_NAME]   *" at bounding box center [275, 67] width 95 height 11
type input "5870"
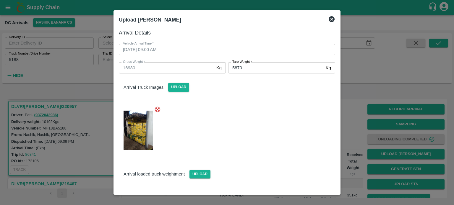
click at [273, 161] on div "Arrival loaded truck weightment Upload" at bounding box center [227, 170] width 226 height 18
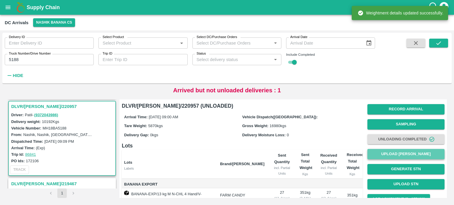
click at [392, 153] on button "Upload [PERSON_NAME]" at bounding box center [405, 154] width 77 height 10
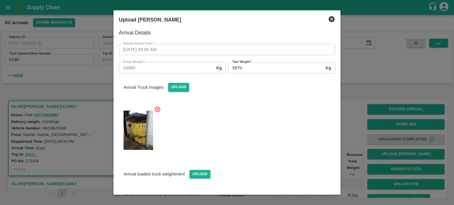
click at [329, 19] on icon at bounding box center [332, 19] width 6 height 6
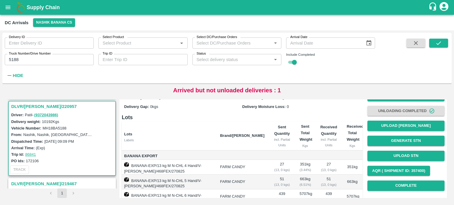
scroll to position [28, 0]
click at [398, 187] on button "Complete" at bounding box center [405, 186] width 77 height 10
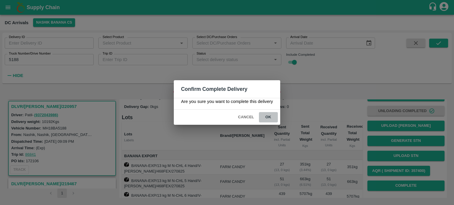
click at [270, 117] on button "ok" at bounding box center [268, 117] width 19 height 10
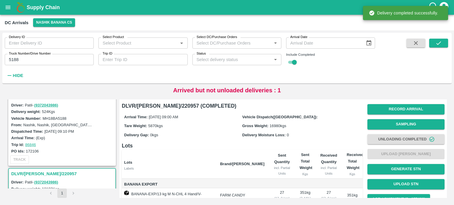
scroll to position [0, 0]
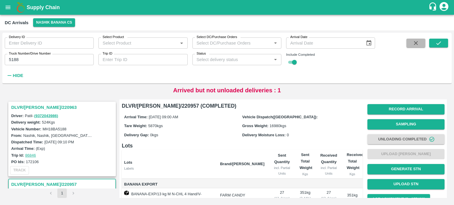
click at [418, 45] on icon "button" at bounding box center [415, 43] width 6 height 6
checkbox input "false"
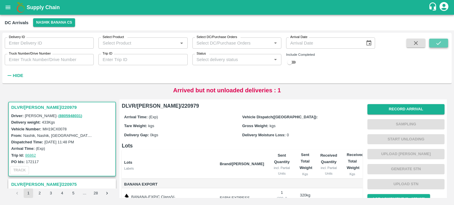
click at [436, 45] on icon "submit" at bounding box center [438, 43] width 6 height 6
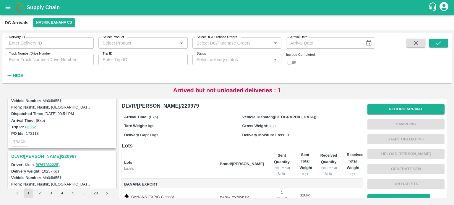
scroll to position [294, 0]
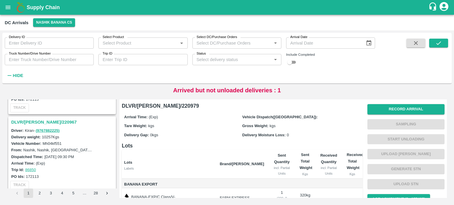
click at [47, 121] on h3 "DLVR/[PERSON_NAME]/220967" at bounding box center [62, 122] width 103 height 8
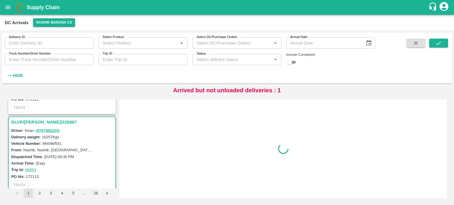
scroll to position [310, 0]
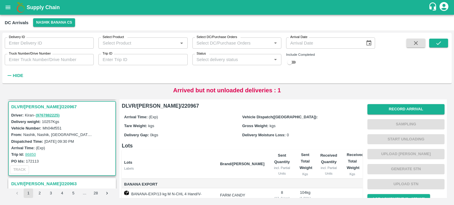
click at [55, 127] on label "Mh04kf551" at bounding box center [52, 128] width 19 height 4
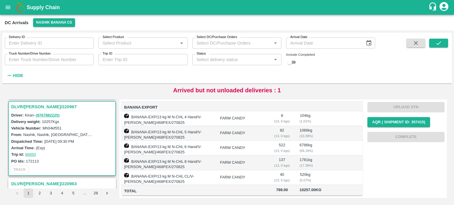
scroll to position [0, 0]
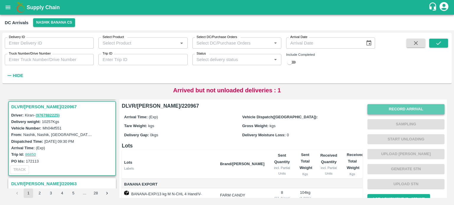
click at [369, 110] on button "Record Arrival" at bounding box center [405, 109] width 77 height 10
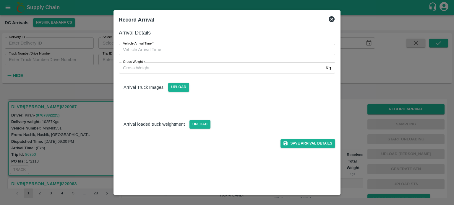
type input "DD/MM/YYYY hh:mm aa"
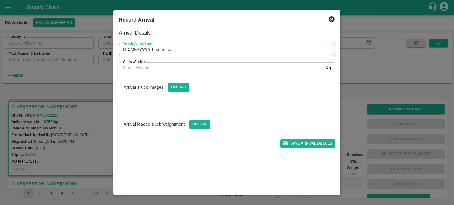
click at [235, 47] on input "DD/MM/YYYY hh:mm aa" at bounding box center [225, 49] width 212 height 11
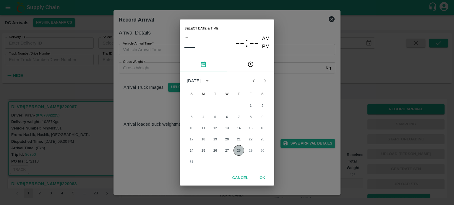
click at [238, 152] on button "28" at bounding box center [238, 150] width 11 height 11
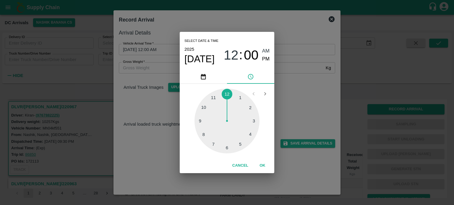
click at [205, 135] on div at bounding box center [226, 121] width 65 height 65
click at [241, 145] on div at bounding box center [226, 121] width 65 height 65
type input "[DATE] 08:25 AM"
click at [284, 105] on div "Select date & time [DATE] 08 : 25 AM PM 05 10 15 20 25 30 35 40 45 50 55 00 Can…" at bounding box center [227, 102] width 454 height 205
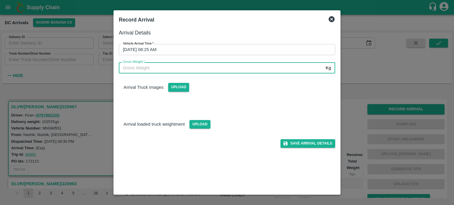
click at [160, 65] on input "Gross Weight   *" at bounding box center [221, 67] width 204 height 11
type input "17005"
click at [199, 129] on div "Save Arrival Details" at bounding box center [224, 138] width 221 height 19
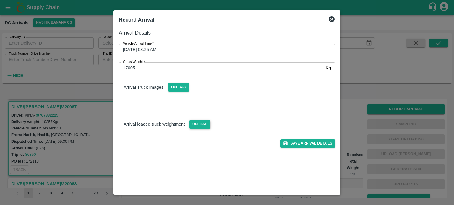
click at [199, 126] on span "Upload" at bounding box center [199, 124] width 21 height 9
click at [0, 0] on input "Upload" at bounding box center [0, 0] width 0 height 0
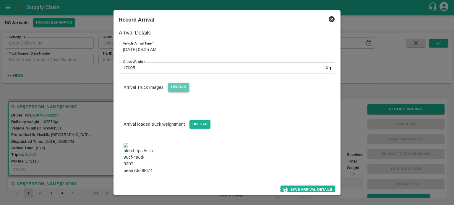
click at [178, 90] on span "Upload" at bounding box center [178, 87] width 21 height 9
click at [0, 0] on input "Upload" at bounding box center [0, 0] width 0 height 0
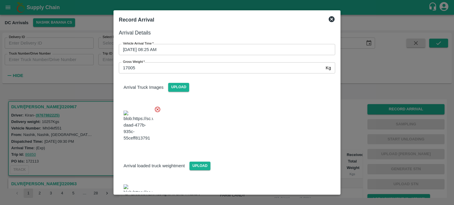
scroll to position [41, 0]
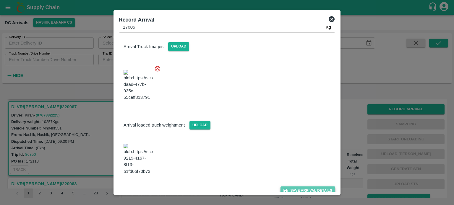
click at [303, 187] on button "Save Arrival Details" at bounding box center [307, 191] width 55 height 9
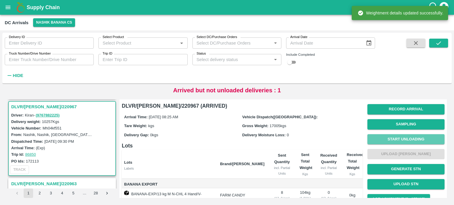
click at [406, 141] on button "Start Unloading" at bounding box center [405, 139] width 77 height 10
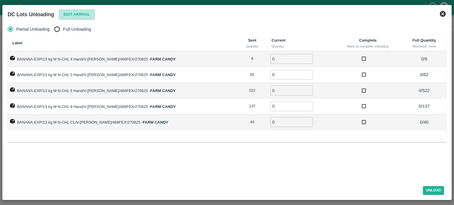
click at [77, 15] on button "Edit Arrival" at bounding box center [77, 14] width 36 height 10
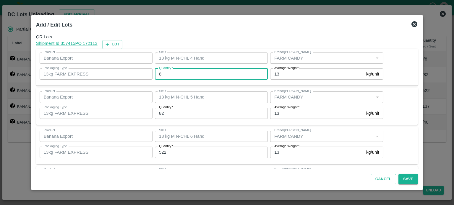
click at [169, 76] on input "8" at bounding box center [211, 74] width 113 height 11
type input "2"
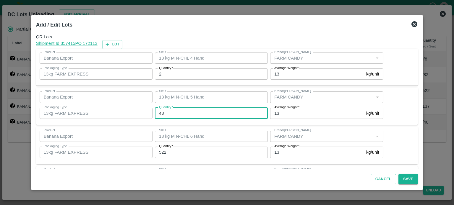
type input "43"
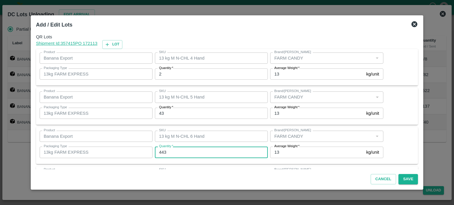
type input "443"
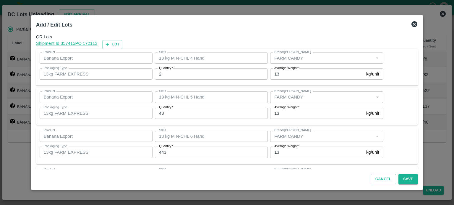
scroll to position [77, 0]
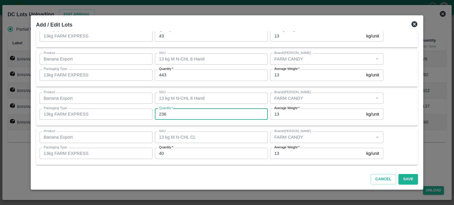
type input "236"
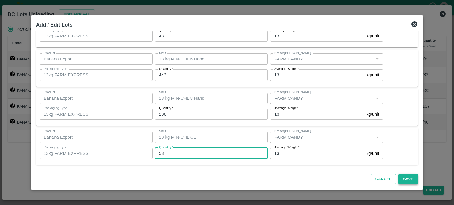
type input "58"
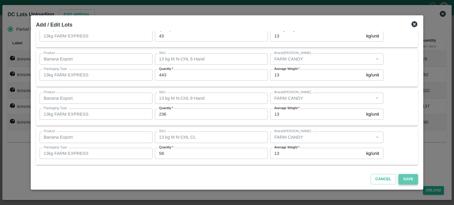
click at [399, 178] on button "Save" at bounding box center [407, 179] width 19 height 10
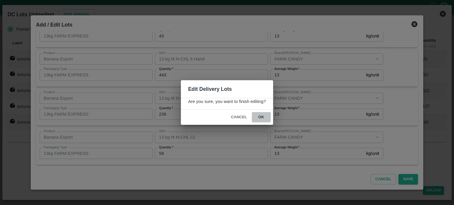
click at [261, 119] on button "ok" at bounding box center [261, 117] width 19 height 10
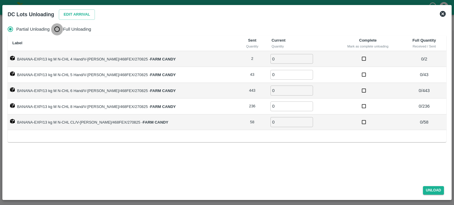
click at [57, 32] on input "Full Unloading" at bounding box center [57, 29] width 12 height 12
radio input "true"
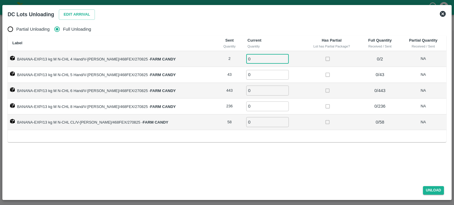
click at [246, 58] on input "0" at bounding box center [267, 59] width 43 height 10
type input "2"
type input "43"
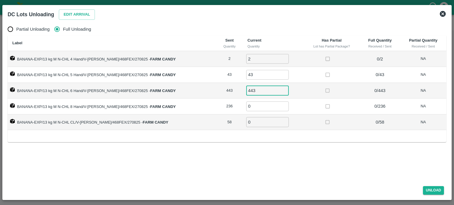
type input "443"
type input "236"
type input "58"
click at [433, 191] on button "Unload" at bounding box center [433, 190] width 21 height 9
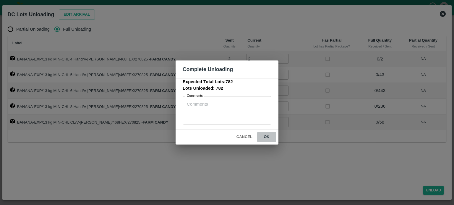
click at [267, 138] on button "ok" at bounding box center [266, 137] width 19 height 10
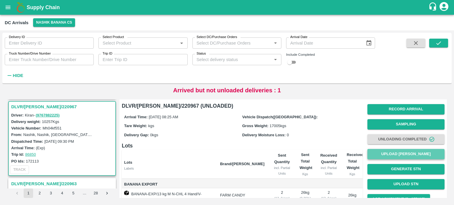
click at [406, 154] on button "Upload [PERSON_NAME]" at bounding box center [405, 154] width 77 height 10
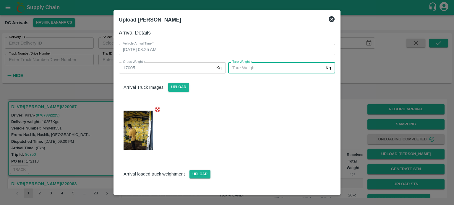
click at [282, 71] on input "[PERSON_NAME]   *" at bounding box center [275, 67] width 95 height 11
type input "5830"
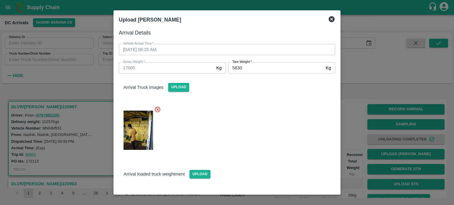
click at [277, 109] on div at bounding box center [224, 128] width 221 height 55
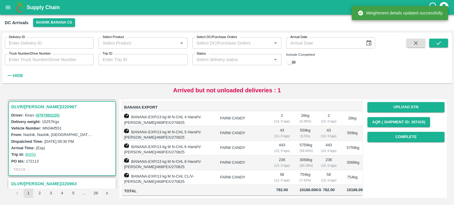
scroll to position [89, 0]
click at [384, 132] on button "Complete" at bounding box center [405, 137] width 77 height 10
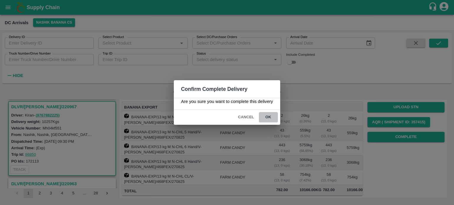
click at [268, 118] on button "ok" at bounding box center [268, 117] width 19 height 10
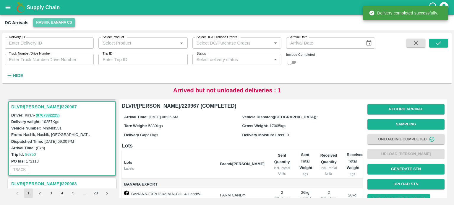
click at [50, 23] on button "Nashik Banana CS" at bounding box center [54, 22] width 42 height 9
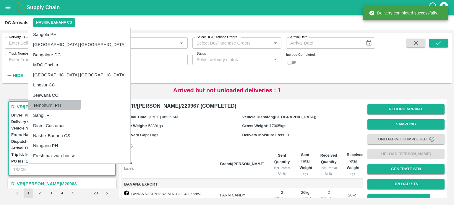
click at [52, 104] on li "Tembhurni PH" at bounding box center [79, 105] width 102 height 10
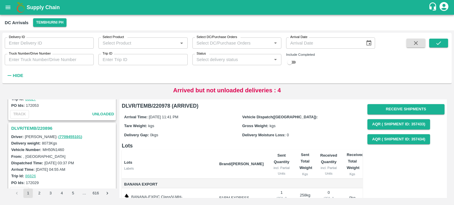
scroll to position [1210, 0]
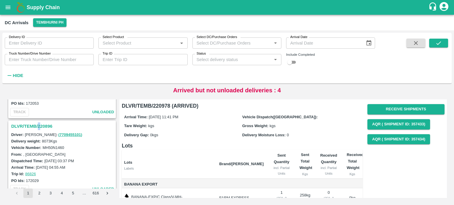
drag, startPoint x: 39, startPoint y: 116, endPoint x: 39, endPoint y: 121, distance: 5.1
click at [39, 121] on div "DLVR/TEMB/220896" at bounding box center [62, 126] width 106 height 10
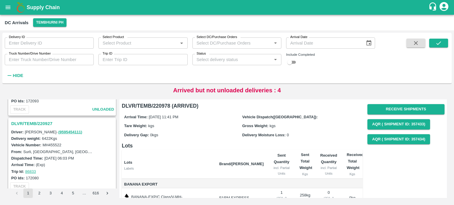
scroll to position [826, 0]
click at [46, 120] on h3 "DLVR/TEMB/220927" at bounding box center [62, 124] width 103 height 8
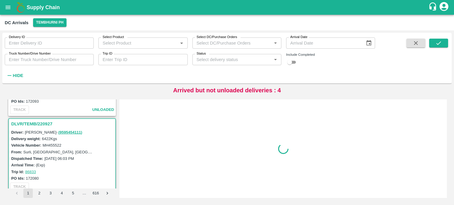
scroll to position [841, 0]
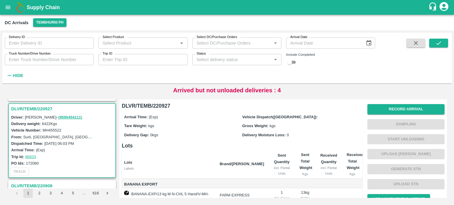
click at [57, 128] on label "MH455522" at bounding box center [52, 130] width 19 height 4
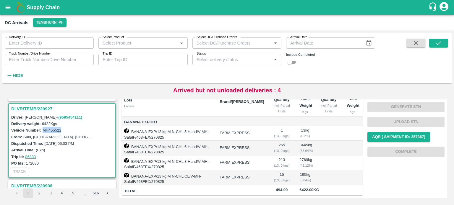
scroll to position [87, 0]
copy label "MH455522"
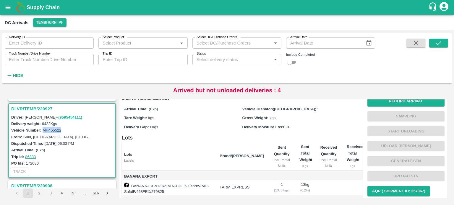
scroll to position [0, 0]
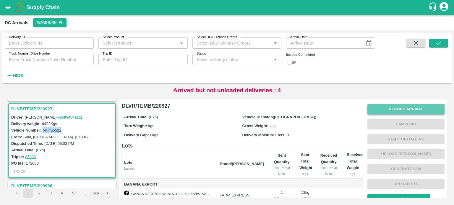
click at [392, 108] on button "Record Arrival" at bounding box center [405, 109] width 77 height 10
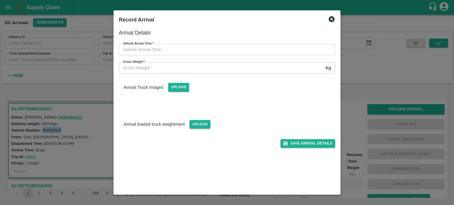
type input "DD/MM/YYYY hh:mm aa"
click at [240, 49] on input "DD/MM/YYYY hh:mm aa" at bounding box center [225, 49] width 212 height 11
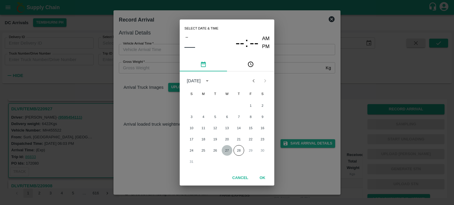
click at [228, 152] on button "27" at bounding box center [227, 150] width 11 height 11
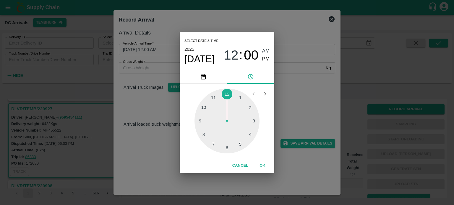
click at [252, 121] on div at bounding box center [226, 121] width 65 height 65
click at [240, 99] on div at bounding box center [226, 121] width 65 height 65
click at [264, 60] on span "PM" at bounding box center [266, 59] width 8 height 8
type input "[DATE] 03:05 PM"
click at [290, 93] on div "Select date & time [DATE] 03 : 05 AM PM 05 10 15 20 25 30 35 40 45 50 55 00 Can…" at bounding box center [227, 102] width 454 height 205
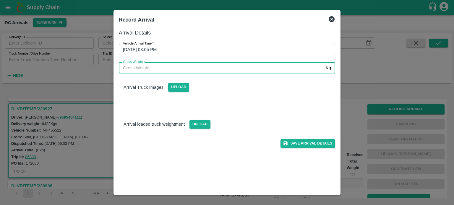
click at [126, 69] on input "Gross Weight   *" at bounding box center [221, 67] width 204 height 11
click at [158, 67] on input "Gross Weight   *" at bounding box center [221, 67] width 204 height 11
type input "12420"
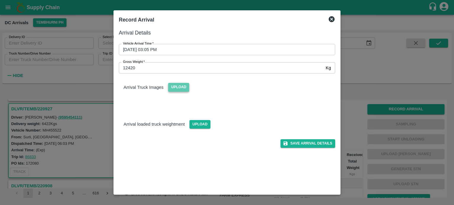
click at [177, 89] on span "Upload" at bounding box center [178, 87] width 21 height 9
click at [0, 0] on input "Upload" at bounding box center [0, 0] width 0 height 0
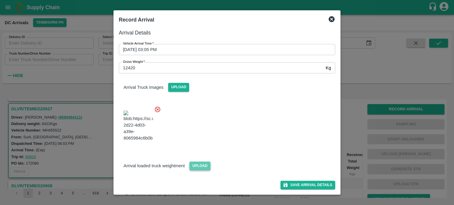
click at [201, 168] on span "Upload" at bounding box center [199, 166] width 21 height 9
click at [0, 0] on input "Upload" at bounding box center [0, 0] width 0 height 0
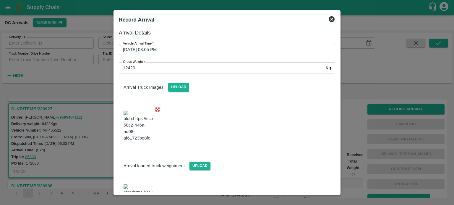
scroll to position [26, 0]
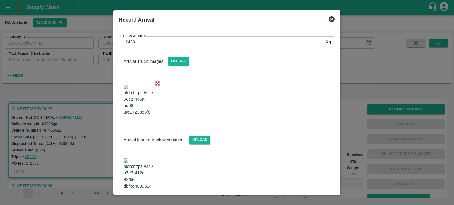
click at [300, 201] on button "Save Arrival Details" at bounding box center [307, 205] width 55 height 9
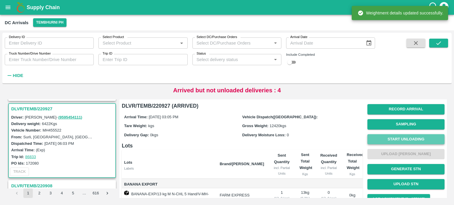
click at [409, 140] on button "Start Unloading" at bounding box center [405, 139] width 77 height 10
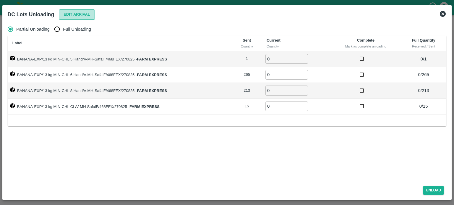
click at [72, 13] on button "Edit Arrival" at bounding box center [77, 14] width 36 height 10
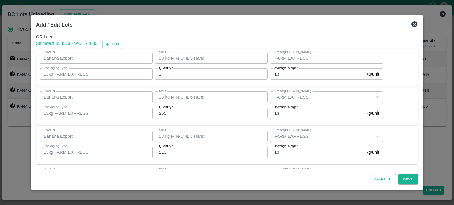
click at [174, 79] on input "1" at bounding box center [211, 74] width 113 height 11
type input "0"
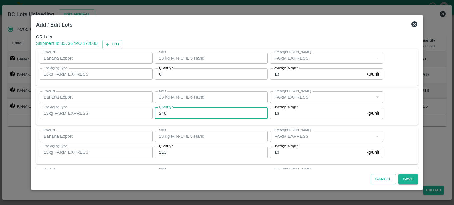
type input "246"
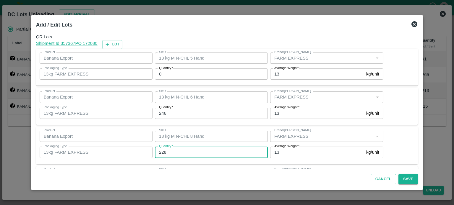
type input "228"
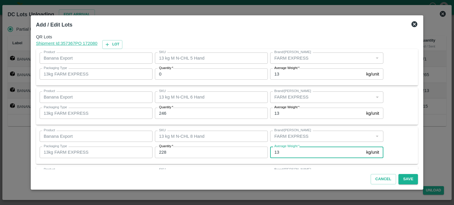
scroll to position [38, 0]
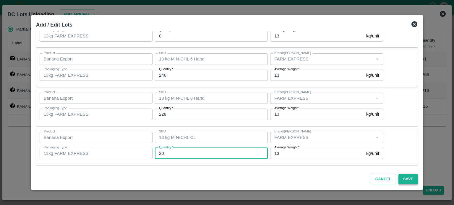
type input "20"
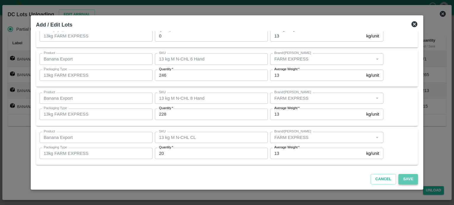
click at [402, 181] on button "Save" at bounding box center [407, 179] width 19 height 10
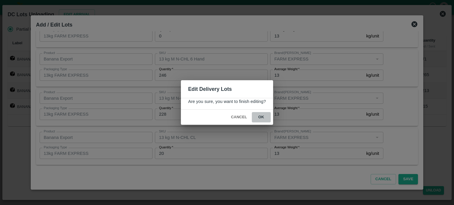
click at [260, 118] on button "ok" at bounding box center [261, 117] width 19 height 10
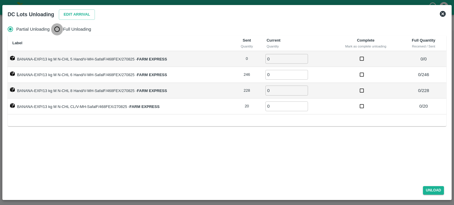
click at [57, 29] on input "Full Unloading" at bounding box center [57, 29] width 12 height 12
radio input "true"
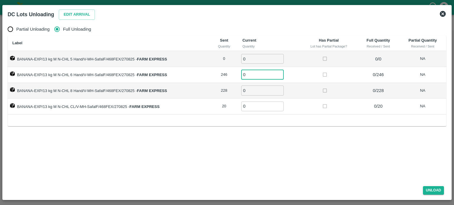
click at [251, 72] on input "0" at bounding box center [262, 75] width 43 height 10
type input "246"
type input "228"
type input "20"
click at [435, 194] on button "Unload" at bounding box center [433, 190] width 21 height 9
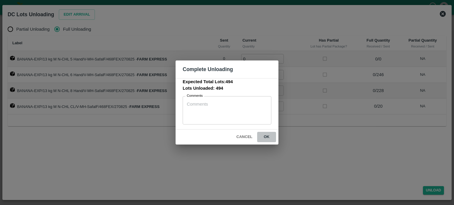
click at [266, 137] on button "ok" at bounding box center [266, 137] width 19 height 10
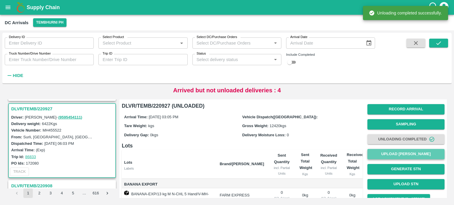
click at [406, 159] on button "Upload [PERSON_NAME]" at bounding box center [405, 154] width 77 height 10
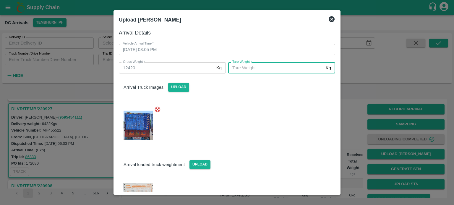
click at [293, 67] on input "[PERSON_NAME]   *" at bounding box center [275, 67] width 95 height 11
type input "5420"
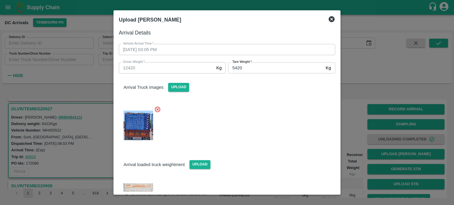
click at [292, 146] on div "Arrival loaded truck weightment Upload" at bounding box center [224, 173] width 221 height 55
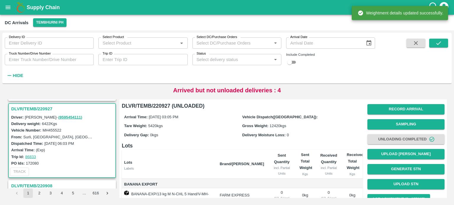
scroll to position [87, 0]
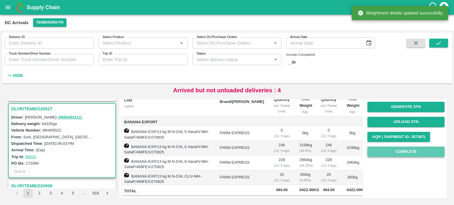
click at [391, 147] on button "Complete" at bounding box center [405, 152] width 77 height 10
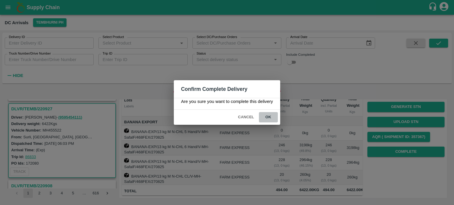
click at [265, 117] on button "ok" at bounding box center [268, 117] width 19 height 10
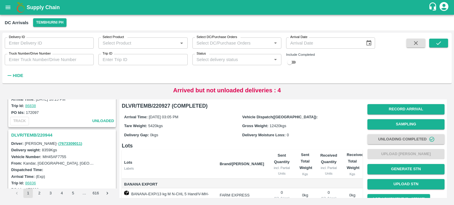
scroll to position [660, 0]
click at [38, 132] on h3 "DLVR/TEMB/220944" at bounding box center [62, 136] width 103 height 8
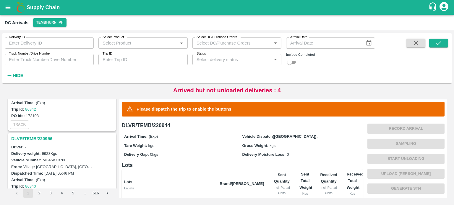
scroll to position [511, 0]
click at [42, 134] on h3 "DLVR/TEMB/220956" at bounding box center [62, 138] width 103 height 8
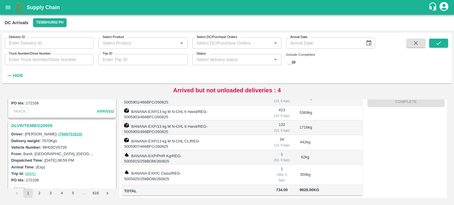
scroll to position [445, 0]
click at [33, 123] on h3 "DLVR/TEMB/220959" at bounding box center [62, 126] width 103 height 8
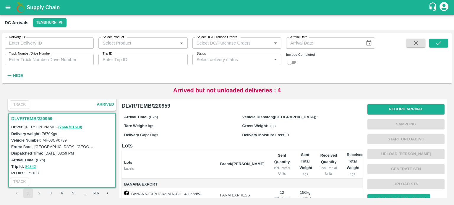
scroll to position [452, 0]
click at [59, 138] on label "MH03CV0739" at bounding box center [55, 140] width 24 height 4
copy label "MH03CV0739"
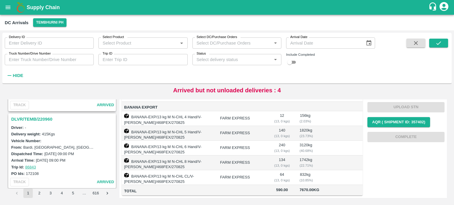
scroll to position [374, 0]
click at [42, 118] on h3 "DLVR/TEMB/220960" at bounding box center [62, 120] width 103 height 8
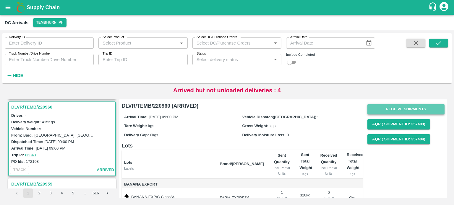
click at [399, 109] on button "Receive Shipments" at bounding box center [405, 109] width 77 height 10
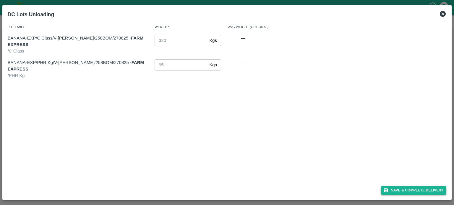
click at [412, 193] on button "Save & Complete Delivery" at bounding box center [414, 190] width 66 height 9
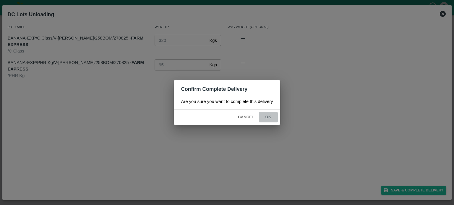
click at [267, 118] on button "ok" at bounding box center [268, 117] width 19 height 10
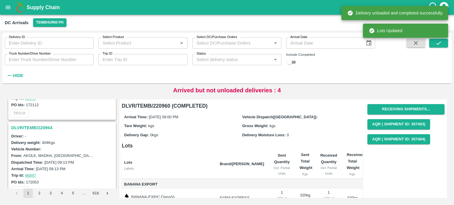
scroll to position [288, 0]
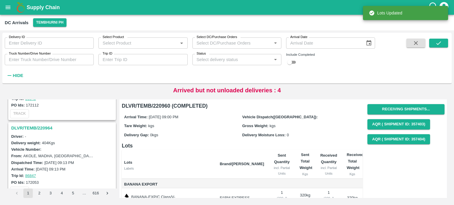
click at [32, 127] on h3 "DLVR/TEMB/220964" at bounding box center [62, 128] width 103 height 8
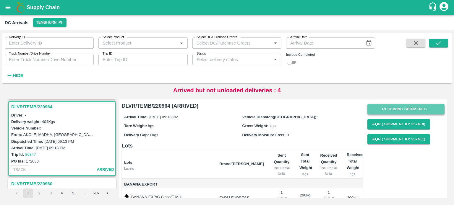
click at [391, 108] on button "Receiving Shipments..." at bounding box center [405, 109] width 77 height 10
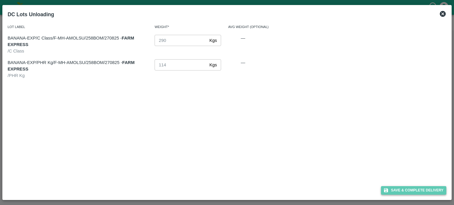
click at [409, 191] on button "Save & Complete Delivery" at bounding box center [414, 190] width 66 height 9
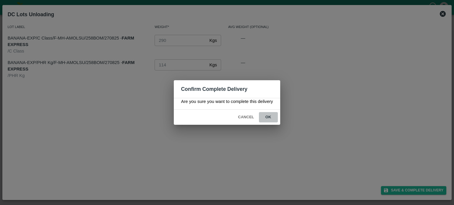
click at [269, 120] on button "ok" at bounding box center [268, 117] width 19 height 10
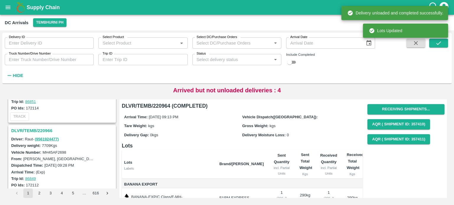
scroll to position [208, 0]
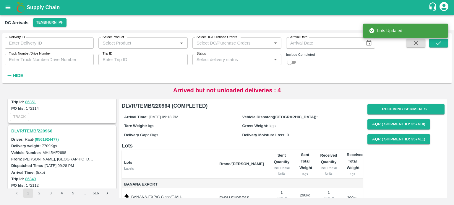
click at [39, 129] on h3 "DLVR/TEMB/220966" at bounding box center [62, 131] width 103 height 8
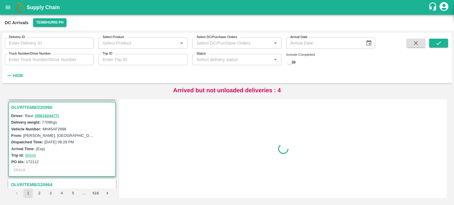
scroll to position [233, 0]
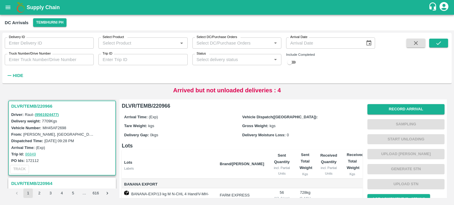
click at [59, 128] on label "MH45AF2698" at bounding box center [55, 128] width 24 height 4
copy label "MH45AF2698"
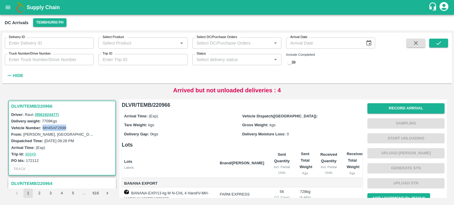
scroll to position [0, 0]
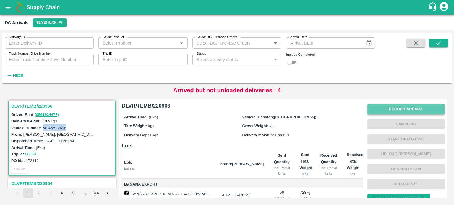
click at [386, 108] on button "Record Arrival" at bounding box center [405, 109] width 77 height 10
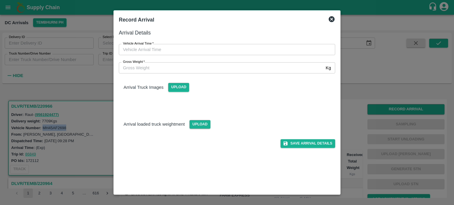
type input "DD/MM/YYYY hh:mm aa"
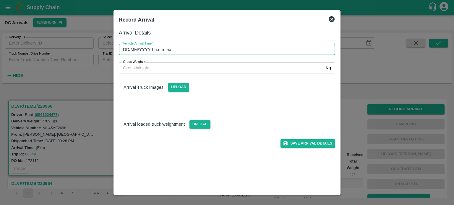
click at [277, 51] on input "DD/MM/YYYY hh:mm aa" at bounding box center [225, 49] width 212 height 11
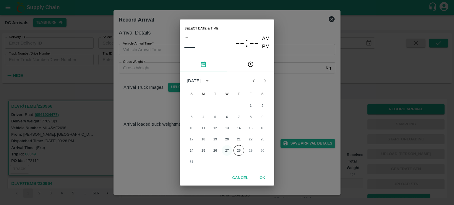
click at [227, 154] on button "27" at bounding box center [227, 150] width 11 height 11
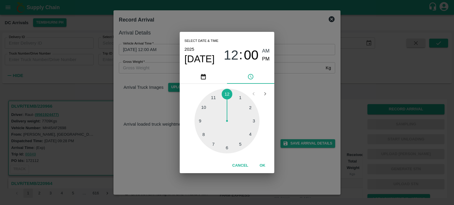
click at [212, 123] on div at bounding box center [226, 121] width 65 height 65
click at [251, 106] on div at bounding box center [226, 121] width 65 height 65
click at [265, 59] on span "PM" at bounding box center [266, 59] width 8 height 8
type input "[DATE] 09:10 PM"
click at [294, 95] on div "Select date & time [DATE] 09 : 10 AM PM 05 10 15 20 25 30 35 40 45 50 55 00 Can…" at bounding box center [227, 102] width 454 height 205
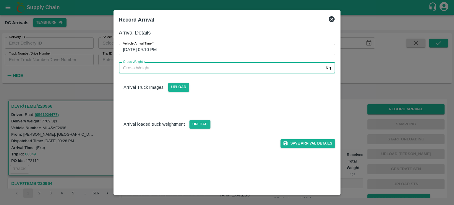
click at [169, 71] on input "Gross Weight   *" at bounding box center [221, 67] width 204 height 11
type input "13930"
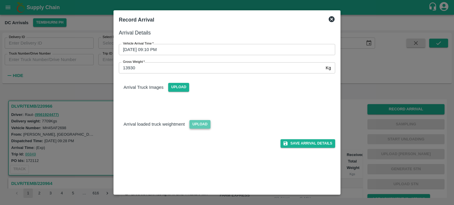
click at [197, 127] on span "Upload" at bounding box center [199, 124] width 21 height 9
click at [0, 0] on input "Upload" at bounding box center [0, 0] width 0 height 0
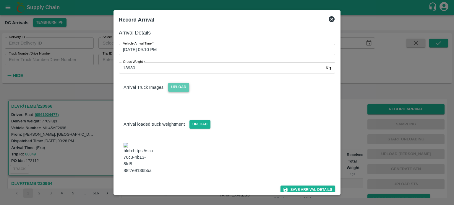
click at [169, 90] on span "Upload" at bounding box center [178, 87] width 21 height 9
click at [0, 0] on input "Upload" at bounding box center [0, 0] width 0 height 0
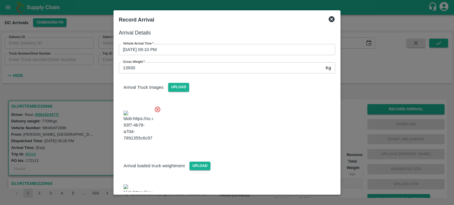
scroll to position [29, 0]
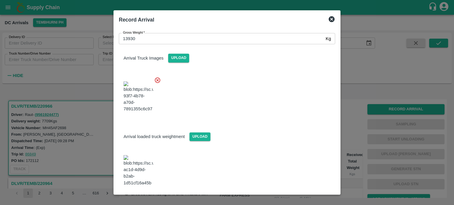
click at [304, 198] on button "Save Arrival Details" at bounding box center [307, 202] width 55 height 9
click at [404, 140] on div at bounding box center [227, 102] width 454 height 205
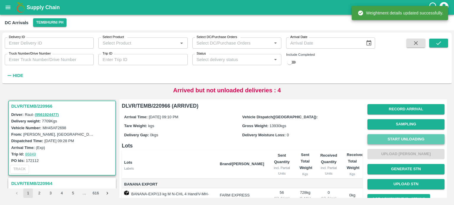
click at [403, 140] on button "Start Unloading" at bounding box center [405, 139] width 77 height 10
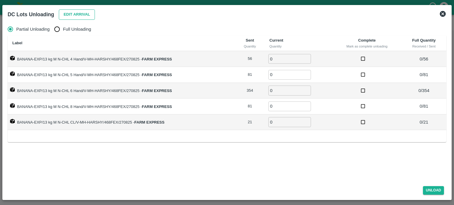
click at [75, 17] on button "Edit Arrival" at bounding box center [77, 14] width 36 height 10
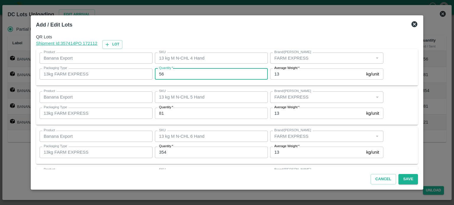
click at [164, 74] on input "56" at bounding box center [211, 74] width 113 height 11
type input "48"
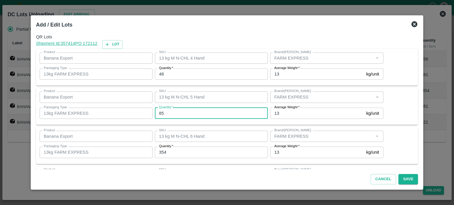
type input "85"
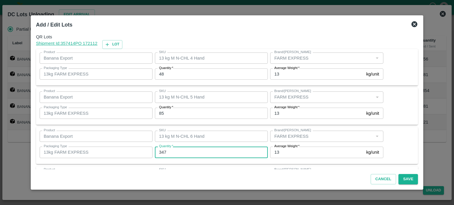
type input "347"
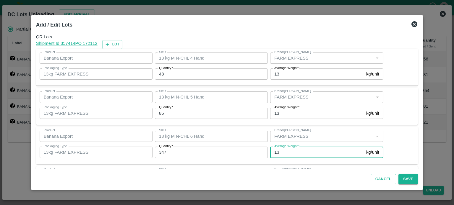
scroll to position [77, 0]
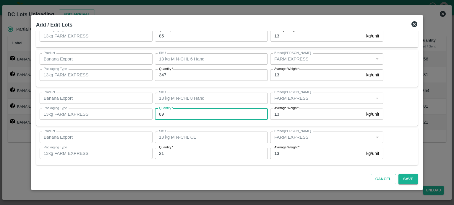
type input "89"
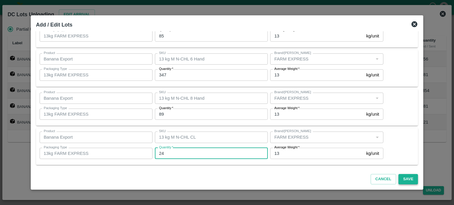
type input "24"
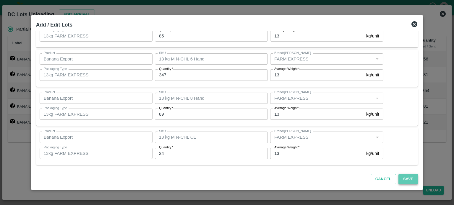
click at [402, 183] on button "Save" at bounding box center [407, 179] width 19 height 10
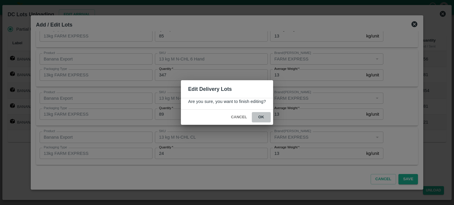
click at [261, 113] on button "ok" at bounding box center [261, 117] width 19 height 10
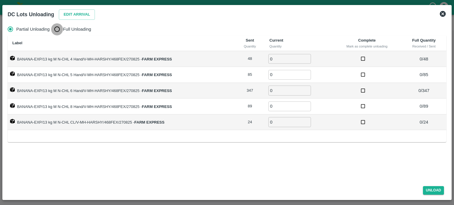
click at [59, 33] on input "Full Unloading" at bounding box center [57, 29] width 12 height 12
radio input "true"
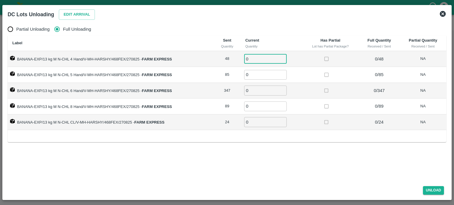
click at [260, 61] on input "0" at bounding box center [265, 59] width 43 height 10
type input "48"
type input "85"
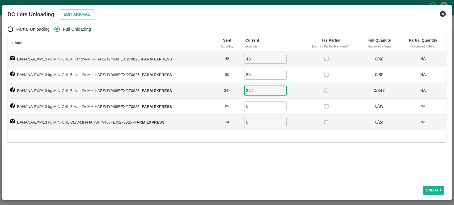
type input "347"
type input "89"
type input "24"
click at [430, 189] on button "Unload" at bounding box center [433, 190] width 21 height 9
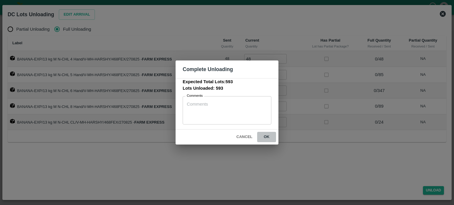
click at [264, 137] on button "ok" at bounding box center [266, 137] width 19 height 10
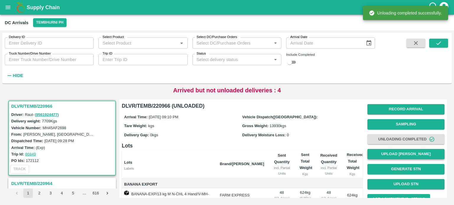
click at [402, 157] on button "Upload [PERSON_NAME]" at bounding box center [405, 154] width 77 height 10
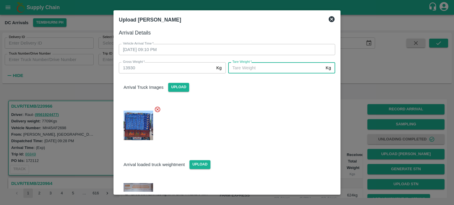
click at [268, 71] on input "[PERSON_NAME]   *" at bounding box center [275, 67] width 95 height 11
type input "5530"
click at [277, 126] on div at bounding box center [224, 123] width 221 height 45
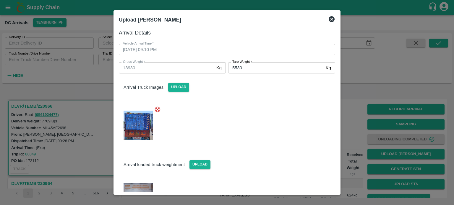
scroll to position [29, 0]
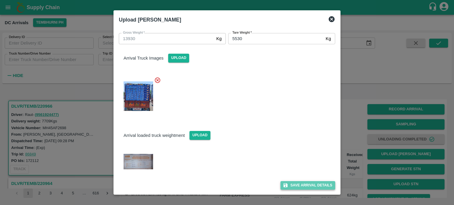
click at [311, 186] on button "Save Arrival Details" at bounding box center [307, 185] width 55 height 9
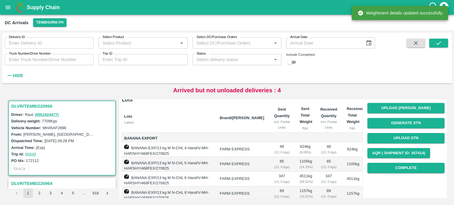
scroll to position [50, 0]
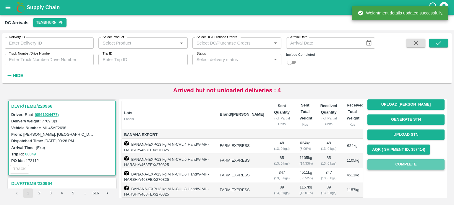
click at [390, 169] on button "Complete" at bounding box center [405, 165] width 77 height 10
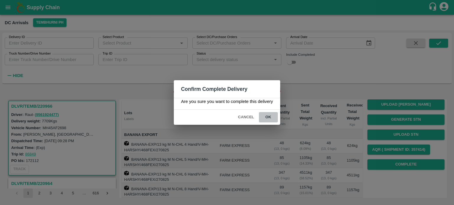
click at [267, 118] on button "ok" at bounding box center [268, 117] width 19 height 10
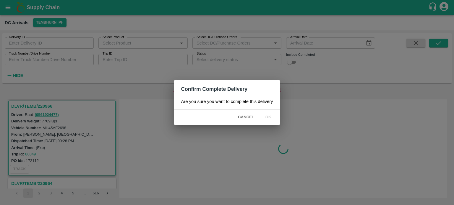
scroll to position [0, 0]
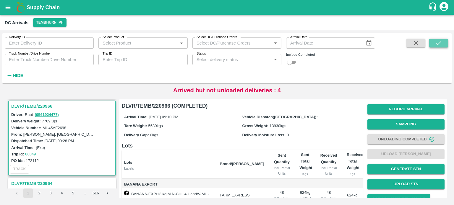
click at [433, 45] on button "submit" at bounding box center [438, 43] width 19 height 9
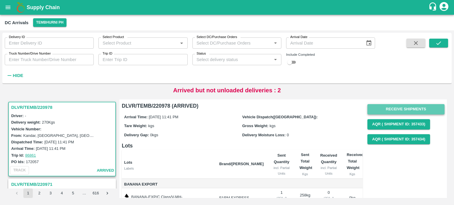
click at [397, 107] on button "Receive Shipments" at bounding box center [405, 109] width 77 height 10
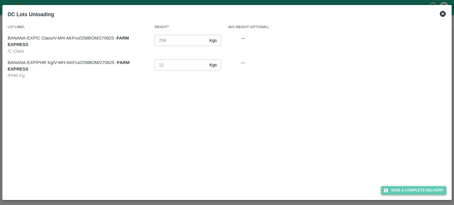
click at [416, 194] on button "Save & Complete Delivery" at bounding box center [414, 190] width 66 height 9
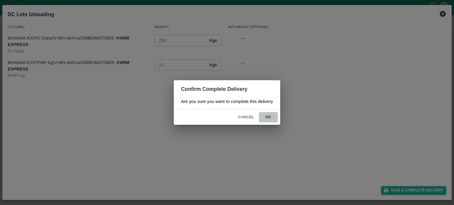
click at [267, 118] on button "ok" at bounding box center [268, 117] width 19 height 10
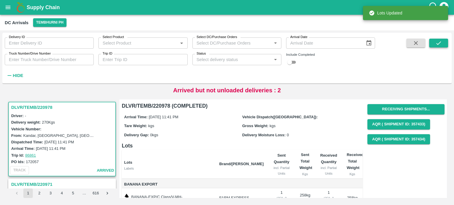
click at [437, 46] on icon "submit" at bounding box center [438, 43] width 6 height 6
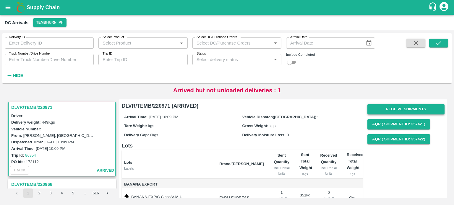
click at [395, 108] on button "Receive Shipments" at bounding box center [405, 109] width 77 height 10
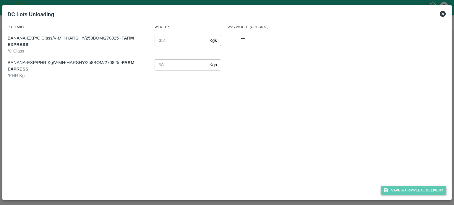
click at [412, 192] on button "Save & Complete Delivery" at bounding box center [414, 190] width 66 height 9
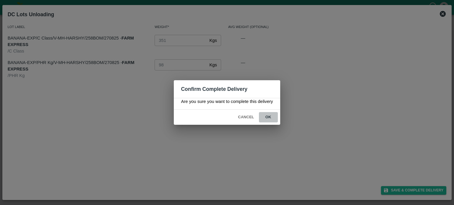
click at [267, 118] on button "ok" at bounding box center [268, 117] width 19 height 10
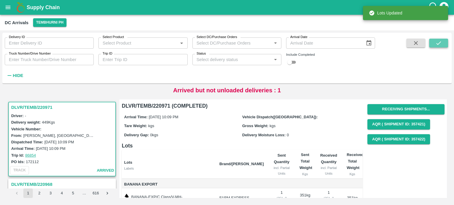
click at [440, 45] on icon "submit" at bounding box center [438, 43] width 6 height 6
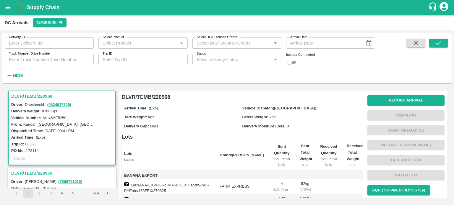
scroll to position [3, 0]
